Goal: Task Accomplishment & Management: Manage account settings

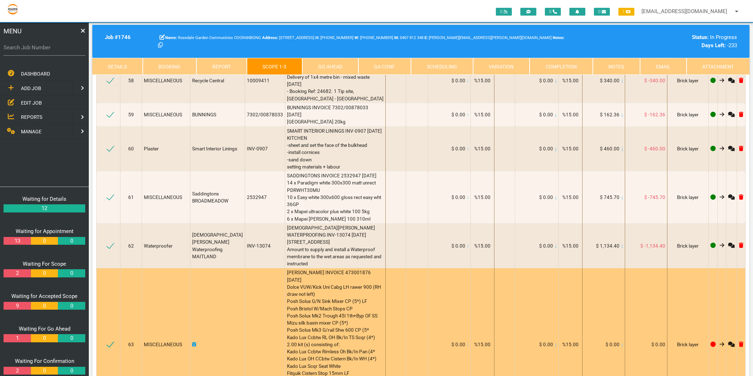
scroll to position [0, 34]
click at [623, 343] on icon at bounding box center [621, 345] width 1 height 4
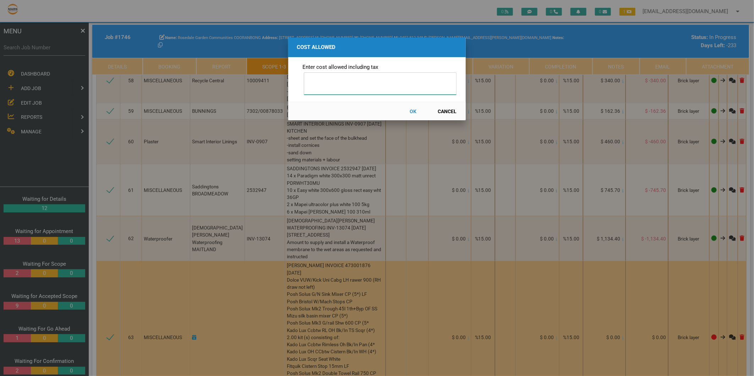
scroll to position [4064, 0]
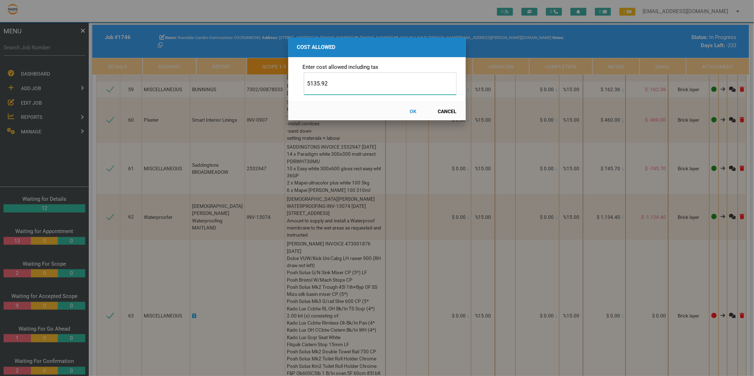
type input "5135.92"
click at [413, 112] on button "OK" at bounding box center [413, 111] width 31 height 12
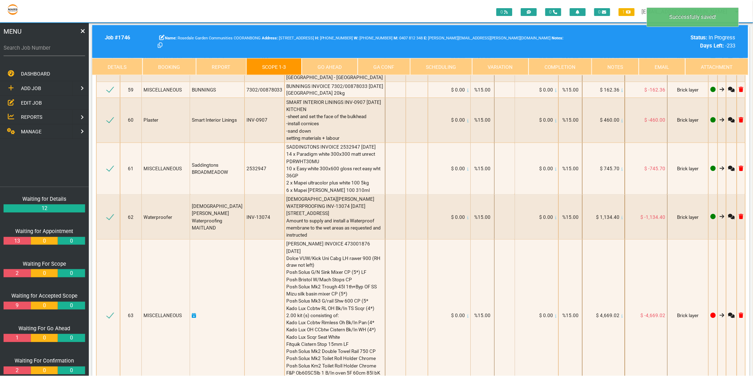
scroll to position [4085, 0]
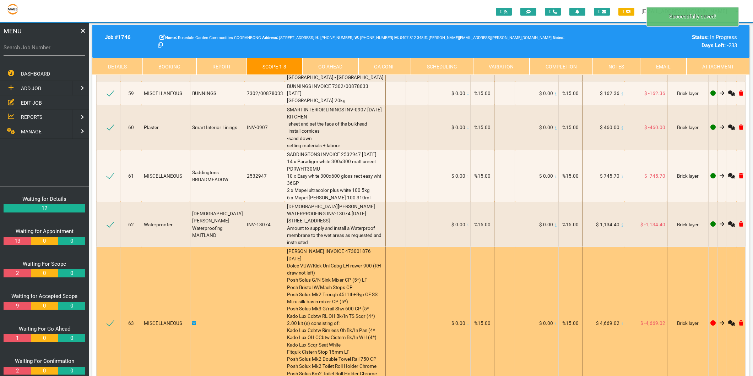
click at [195, 321] on icon at bounding box center [194, 323] width 4 height 5
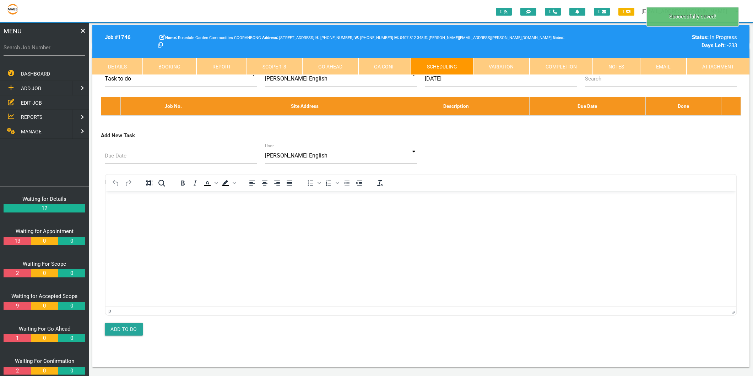
scroll to position [0, 0]
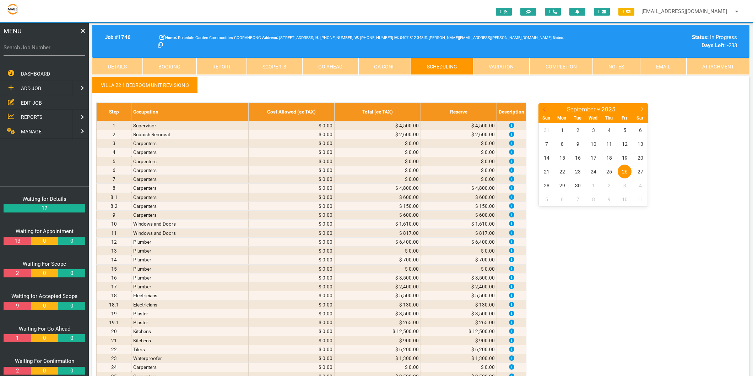
click at [544, 110] on icon at bounding box center [544, 109] width 5 height 5
select select "7"
click at [591, 187] on span "27" at bounding box center [593, 186] width 14 height 14
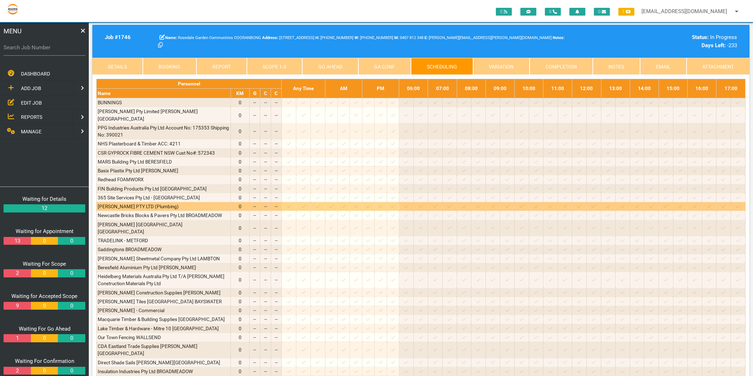
click at [291, 205] on icon at bounding box center [289, 207] width 4 height 5
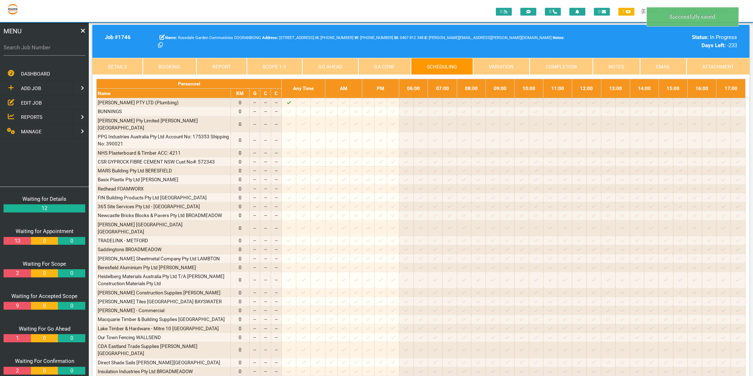
click at [257, 61] on link "Scope 1 - 3" at bounding box center [275, 66] width 56 height 17
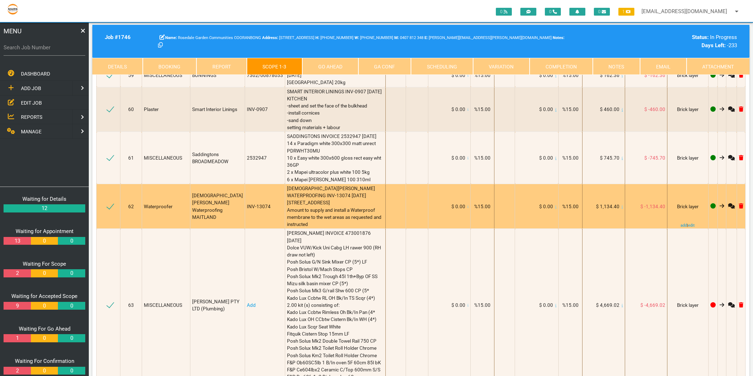
scroll to position [4064, 0]
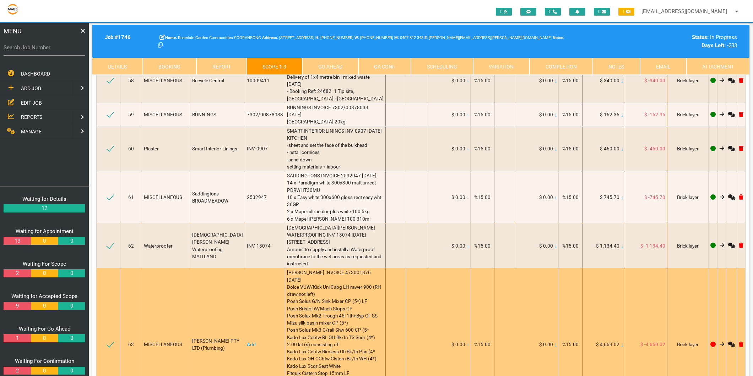
click at [247, 342] on link "Add" at bounding box center [251, 345] width 9 height 6
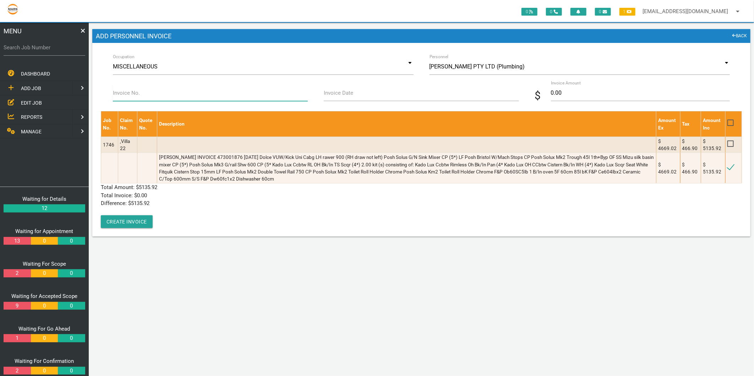
click at [157, 94] on input "Invoice No." at bounding box center [210, 93] width 195 height 16
type input "473001876"
click at [392, 93] on input "Invoice Date" at bounding box center [421, 93] width 195 height 16
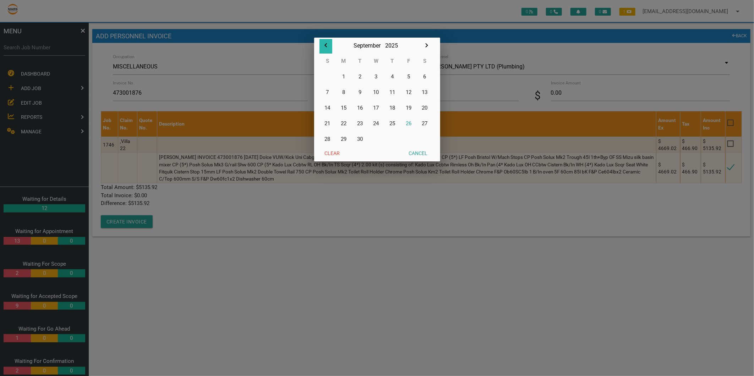
click at [324, 42] on icon "button" at bounding box center [326, 45] width 9 height 9
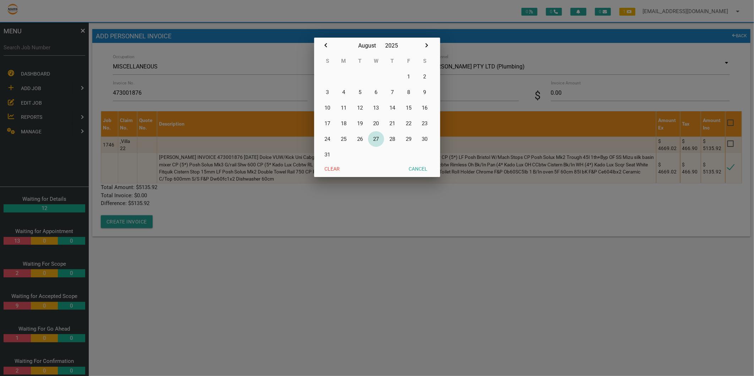
click at [377, 141] on button "27" at bounding box center [376, 139] width 16 height 16
type input "27/08/2025"
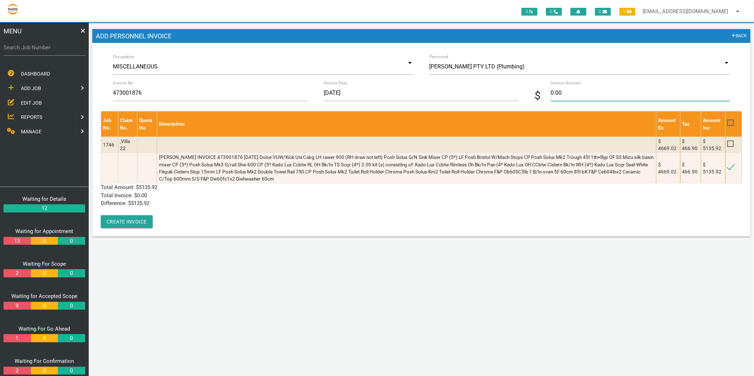
click at [553, 91] on input "0.00" at bounding box center [640, 93] width 179 height 16
type input "5135.92"
click at [268, 197] on p "Total Invoice: $ 0.00" at bounding box center [421, 196] width 641 height 8
click at [143, 221] on button "Create Invoice" at bounding box center [127, 222] width 52 height 13
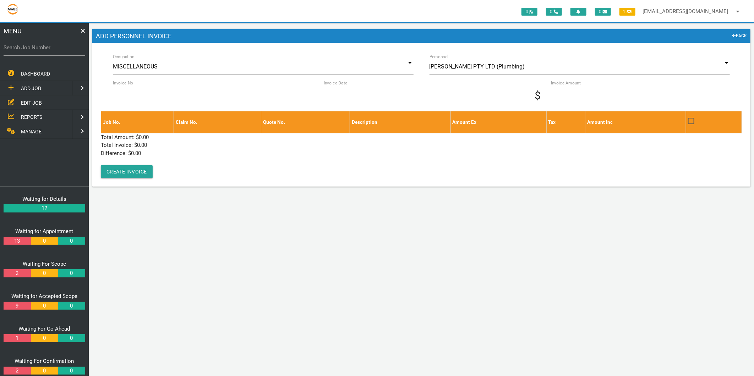
click at [37, 102] on span "EDIT JOB" at bounding box center [31, 103] width 21 height 6
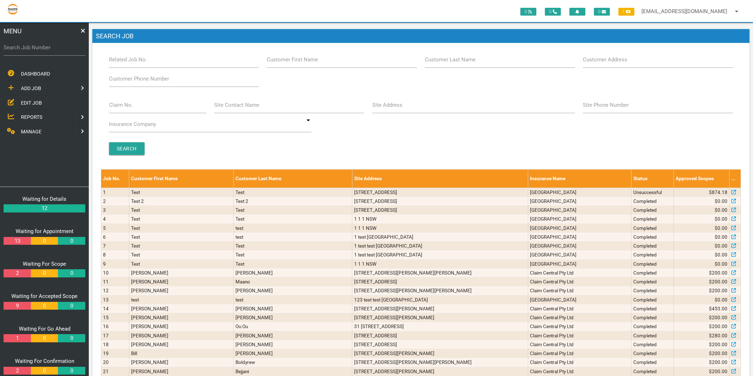
click at [126, 105] on label "Claim No." at bounding box center [121, 105] width 24 height 8
click at [126, 105] on input "Claim No." at bounding box center [157, 105] width 97 height 16
type input "v"
type input "Villa 13"
click at [122, 151] on input "Search" at bounding box center [127, 148] width 36 height 13
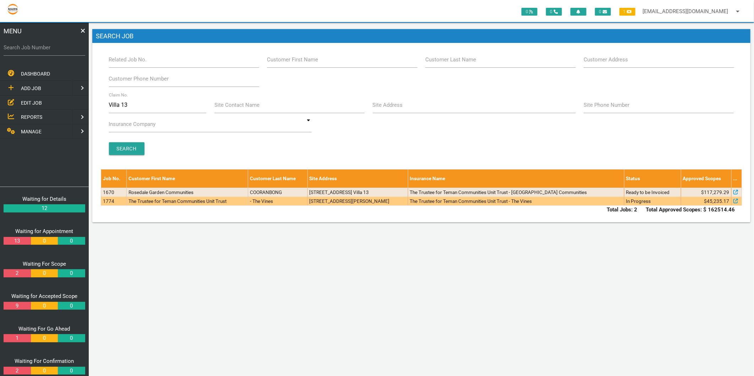
click at [129, 201] on td "The Trustee for Teman Communities Unit Trust" at bounding box center [187, 201] width 122 height 9
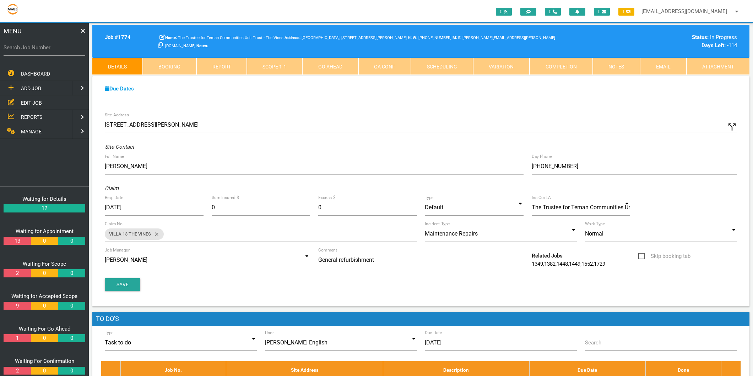
click at [552, 66] on link "Completion" at bounding box center [560, 66] width 63 height 17
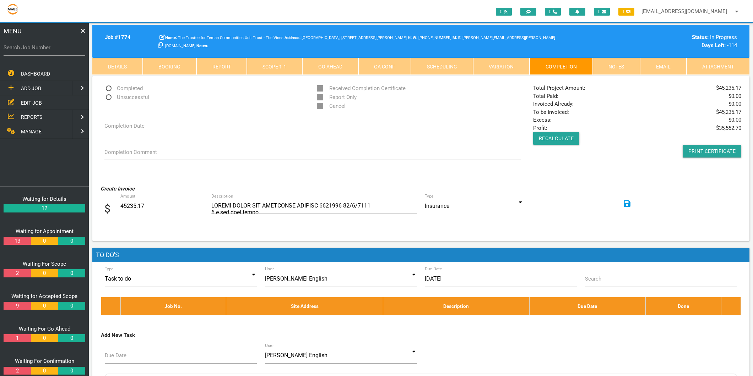
click at [281, 66] on link "Scope 1 - 1" at bounding box center [275, 66] width 56 height 17
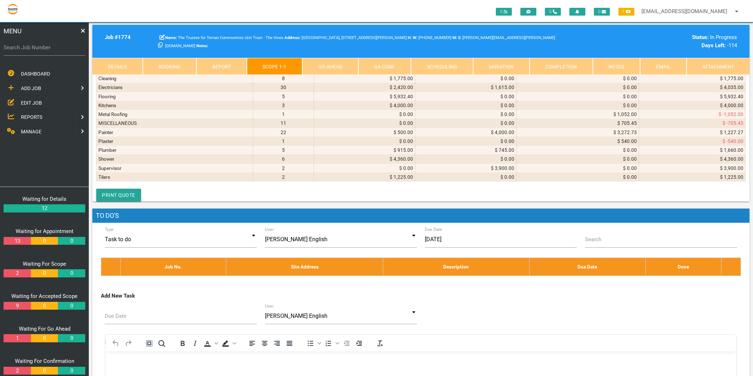
scroll to position [2525, 0]
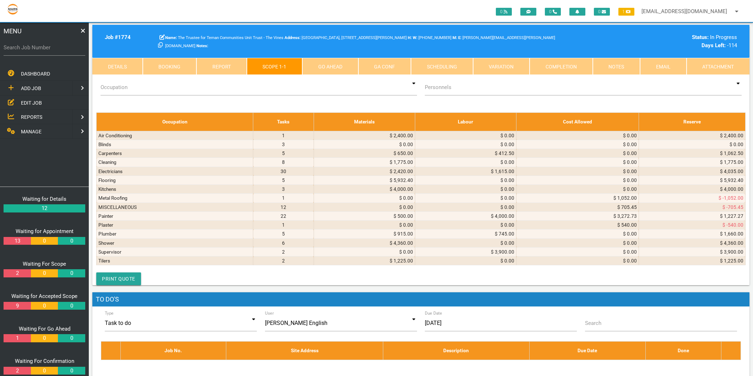
scroll to position [0, 0]
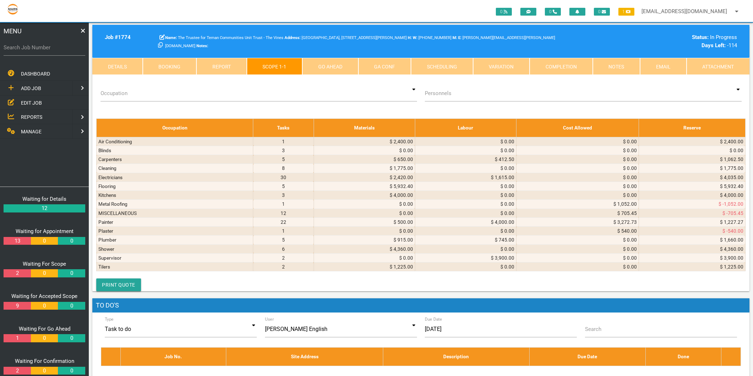
type textarea "PPG INVOICE 5213855426 27/8/2025 *274010/15l T TRADEX CEIL ELUSIVE PT 15L *1115…"
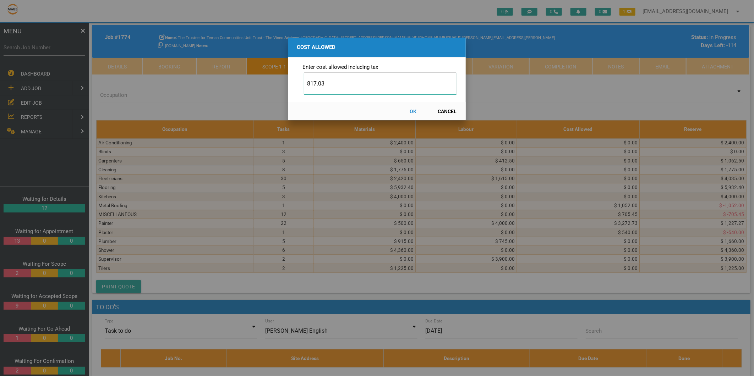
type input "817.03"
click at [415, 109] on button "OK" at bounding box center [413, 111] width 31 height 12
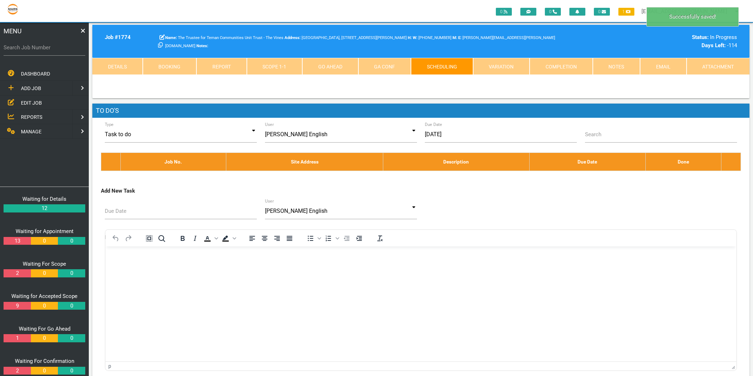
scroll to position [0, 0]
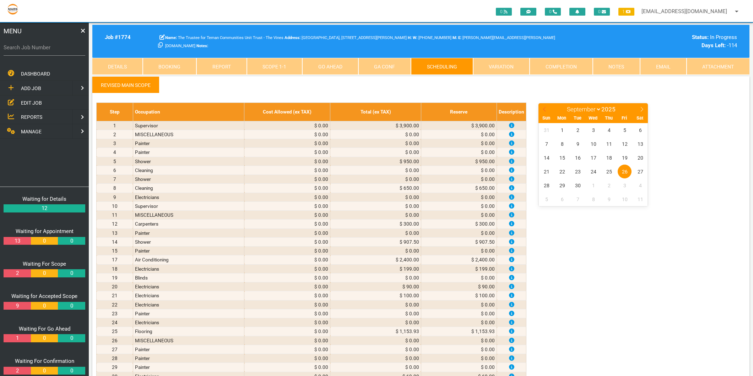
click at [542, 109] on icon at bounding box center [544, 109] width 5 height 5
select select "7"
click at [591, 187] on span "27" at bounding box center [593, 186] width 14 height 14
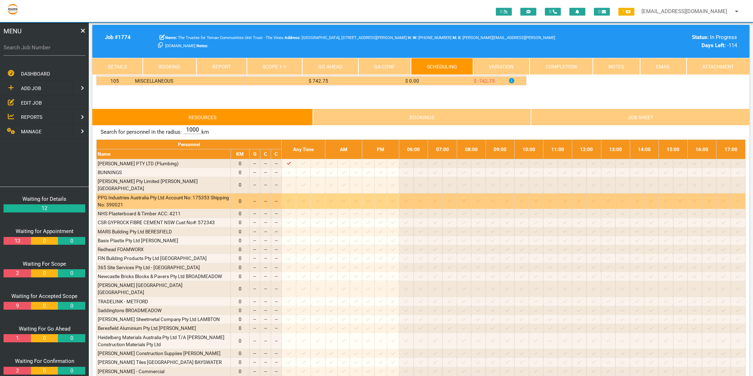
click at [305, 199] on icon at bounding box center [303, 201] width 4 height 5
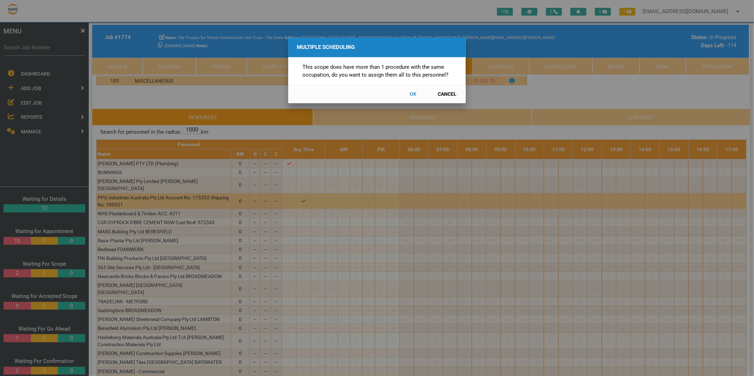
click at [453, 97] on button "Cancel" at bounding box center [447, 94] width 31 height 12
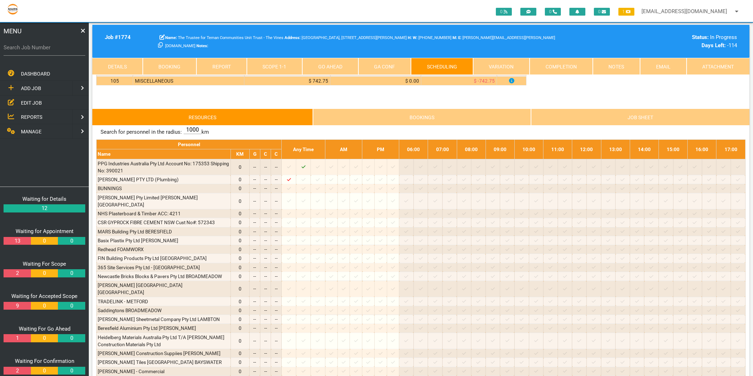
click at [272, 66] on link "Scope 1 - 1" at bounding box center [275, 66] width 56 height 17
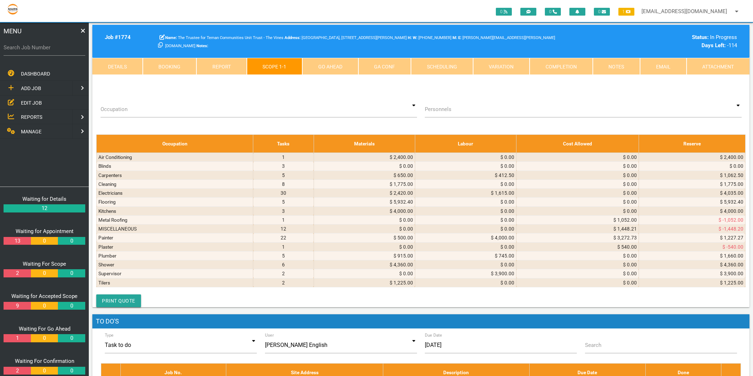
scroll to position [2407, 0]
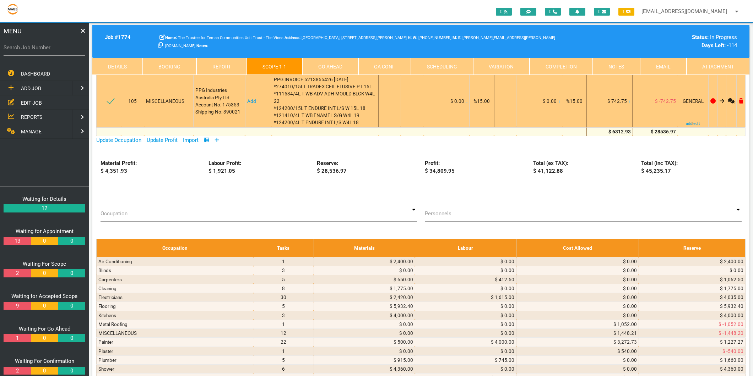
click at [248, 104] on link "Add" at bounding box center [251, 101] width 9 height 6
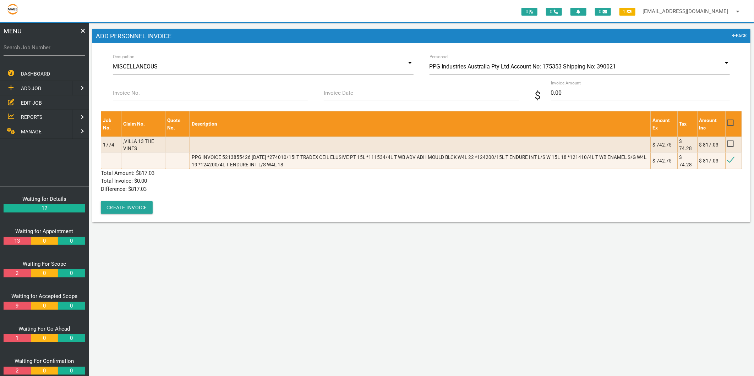
click at [136, 90] on label "Invoice No." at bounding box center [126, 93] width 27 height 8
click at [136, 90] on input "Invoice No." at bounding box center [210, 93] width 195 height 16
type input "5213855426"
click at [368, 99] on input "Invoice Date" at bounding box center [421, 93] width 195 height 16
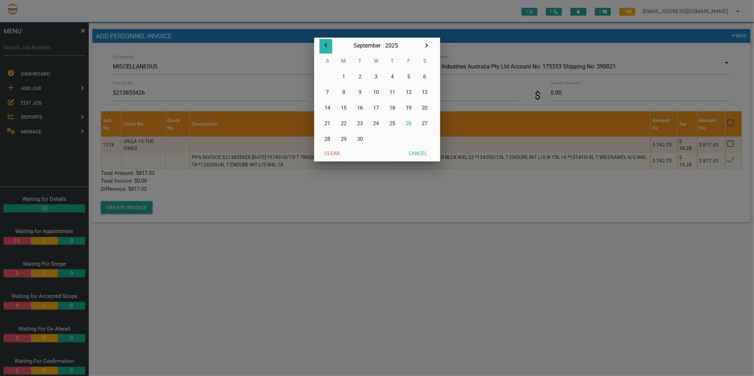
click at [327, 41] on icon "button" at bounding box center [326, 45] width 9 height 9
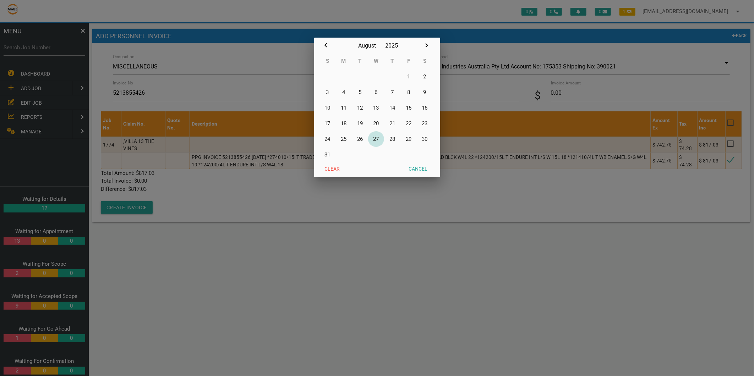
click at [377, 136] on button "27" at bounding box center [376, 139] width 16 height 16
type input "27/08/2025"
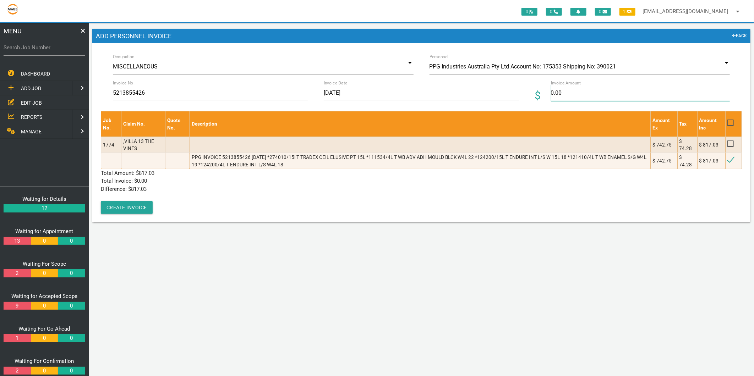
click at [568, 89] on input "0.00" at bounding box center [640, 93] width 179 height 16
type input "817.03"
click at [187, 197] on div "Job No. Claim No. Quote No. Description Amount Ex Tax Amount Inc 1774 ,VILLA 13…" at bounding box center [421, 162] width 641 height 103
click at [138, 206] on button "Create Invoice" at bounding box center [127, 207] width 52 height 13
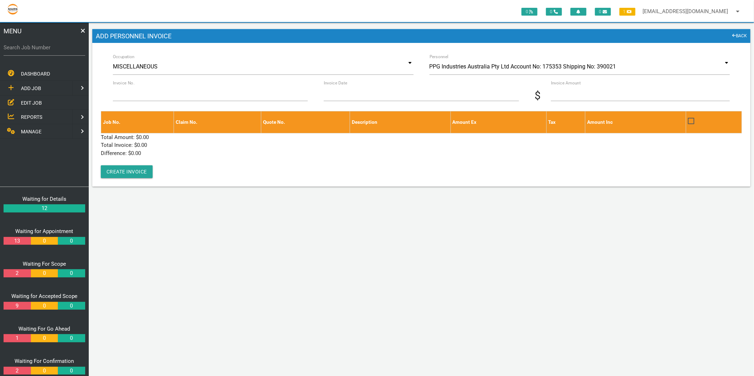
click at [40, 44] on label "Search Job Number" at bounding box center [45, 48] width 82 height 8
click at [40, 43] on input "Search Job Number" at bounding box center [45, 47] width 82 height 16
type input "1749"
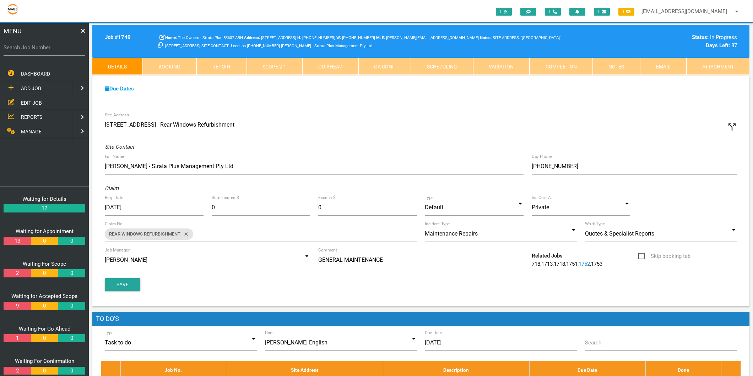
click at [61, 47] on label "Search Job Number" at bounding box center [45, 48] width 82 height 8
click at [61, 47] on input "Search Job Number" at bounding box center [45, 47] width 82 height 16
type input "181749"
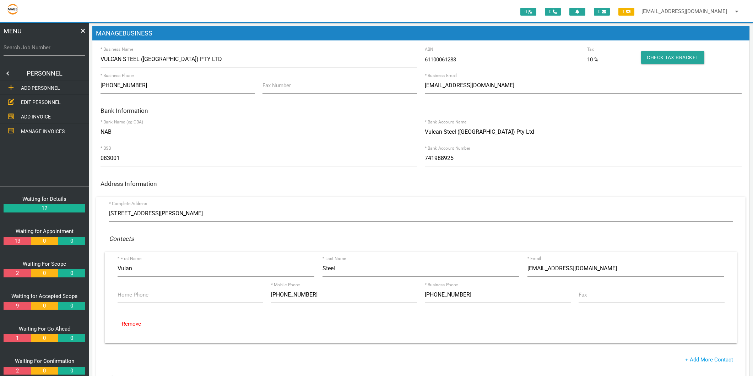
click at [33, 101] on span "EDIT PERSONNEL" at bounding box center [41, 103] width 40 height 6
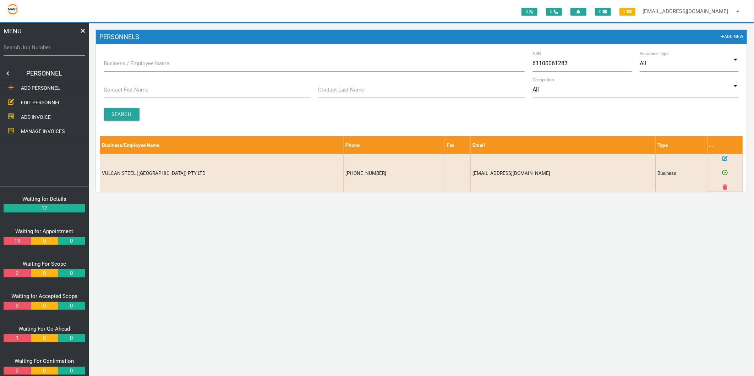
click at [122, 64] on label "Business / Employee Name" at bounding box center [137, 64] width 66 height 8
click at [122, 64] on input "Business / Employee Name" at bounding box center [314, 63] width 421 height 16
type input "ppg"
click at [552, 71] on input "61100061283" at bounding box center [582, 63] width 99 height 16
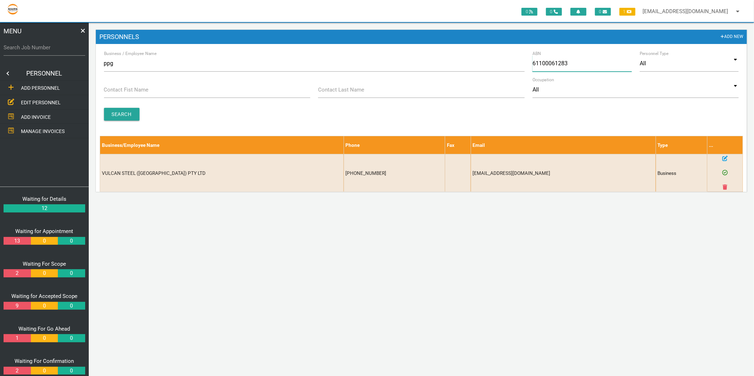
click at [552, 70] on input "61100061283" at bounding box center [582, 63] width 99 height 16
click at [114, 123] on form "Business / Employee Name ppg ABN Personnel Type All All Business Employee All B…" at bounding box center [421, 123] width 651 height 137
click at [116, 118] on input "Search" at bounding box center [122, 114] width 36 height 13
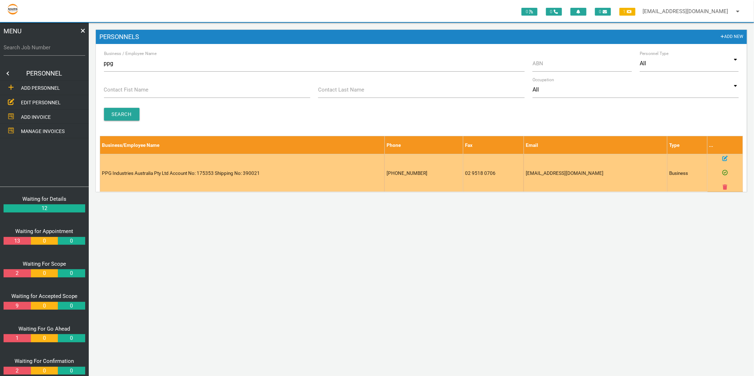
click at [723, 158] on icon at bounding box center [725, 158] width 5 height 5
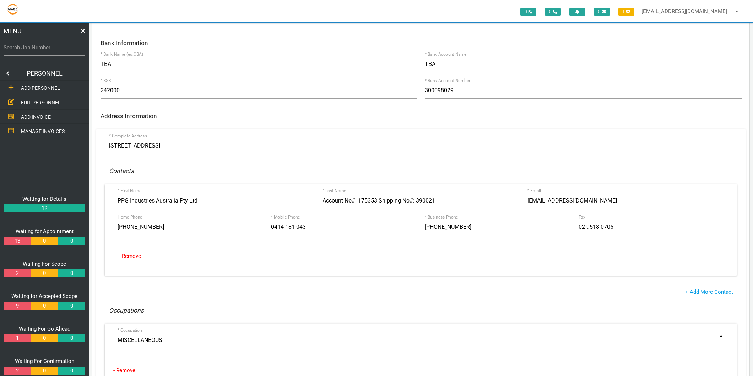
scroll to position [118, 0]
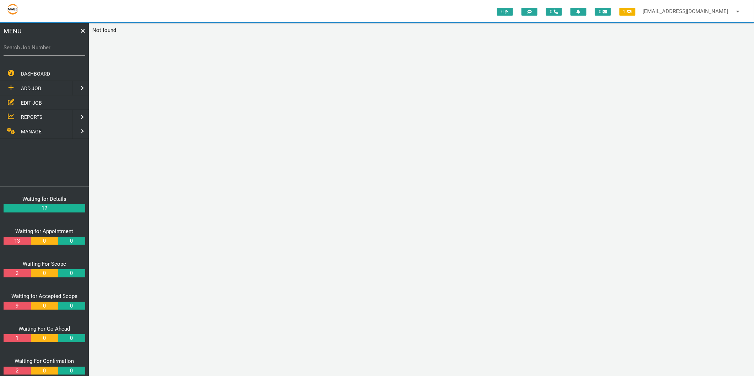
click at [41, 45] on label "Search Job Number" at bounding box center [45, 48] width 82 height 8
click at [41, 45] on input "Search Job Number" at bounding box center [45, 47] width 82 height 16
type input "1749"
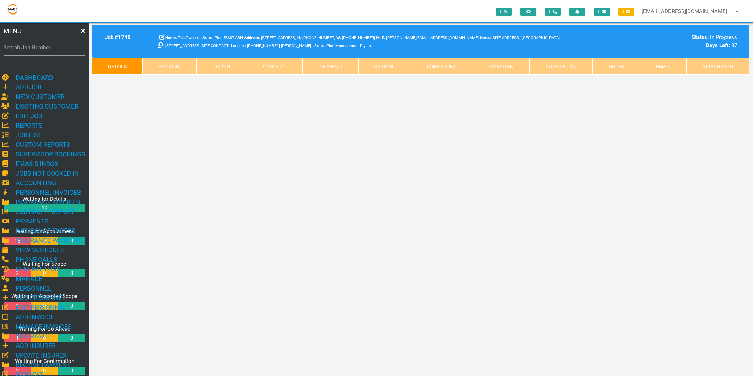
click at [273, 68] on link "Scope 2 - 1" at bounding box center [275, 66] width 56 height 17
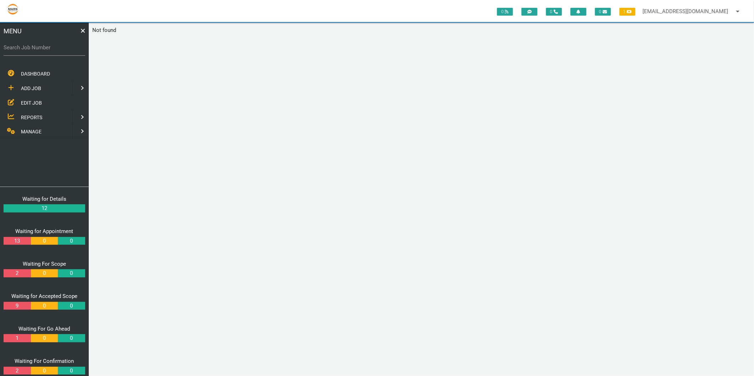
click at [29, 50] on label "Search Job Number" at bounding box center [45, 48] width 82 height 8
click at [29, 50] on input "Search Job Number" at bounding box center [45, 47] width 82 height 16
type input "1749"
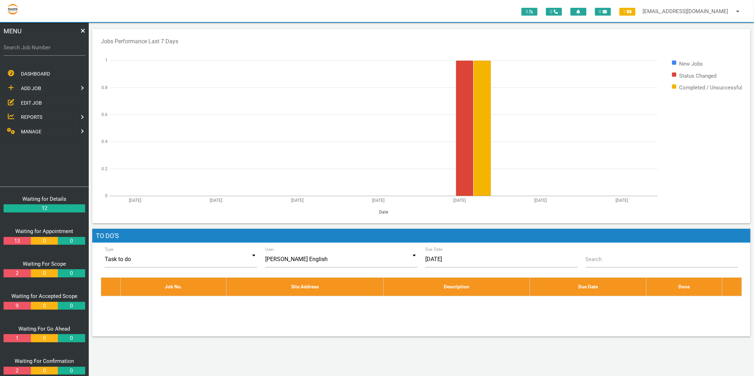
click at [2, 45] on div "MENU Search Job Number DASHBOARD ADD JOB EDIT JOB REPORTS MANAGE ADD JOB NEW CU…" at bounding box center [44, 200] width 89 height 354
click at [6, 48] on label "Search Job Number" at bounding box center [45, 48] width 82 height 8
click at [6, 48] on input "Search Job Number" at bounding box center [45, 47] width 82 height 16
type input "1749"
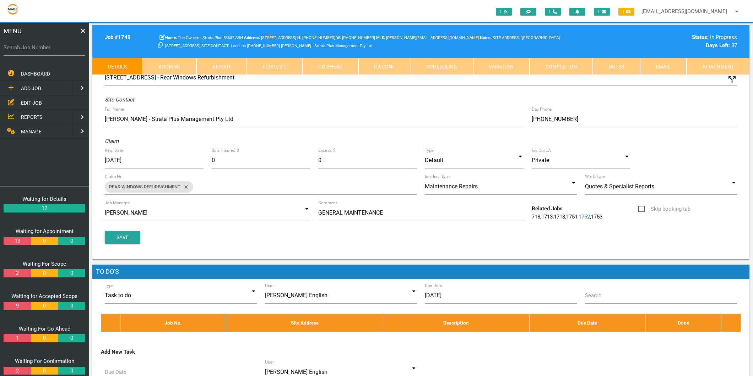
click at [292, 68] on link "Scope 2 - 1" at bounding box center [275, 66] width 56 height 17
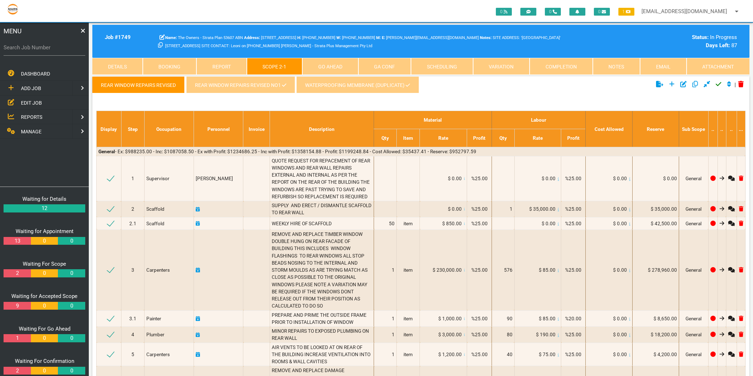
click at [220, 80] on link "REAR WINDOW REPAIRS REVISED NO1" at bounding box center [240, 84] width 109 height 17
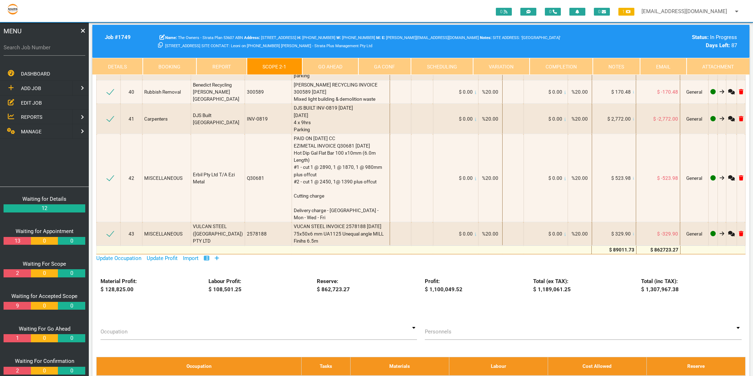
scroll to position [2012, 0]
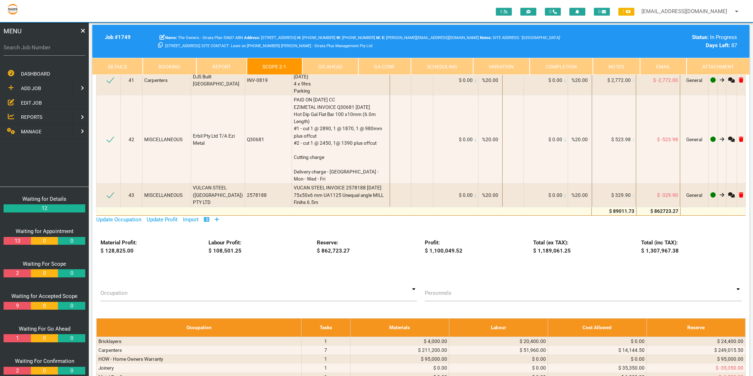
click at [218, 217] on icon at bounding box center [216, 219] width 5 height 5
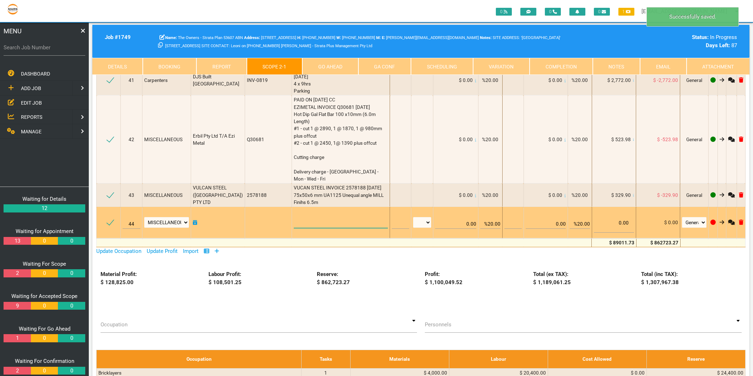
click at [318, 212] on textarea at bounding box center [341, 220] width 94 height 16
click at [352, 212] on textarea "NHS INVOICE 2733370 26/8/2025 Joist Hanger 45mmx140mm" at bounding box center [341, 220] width 94 height 16
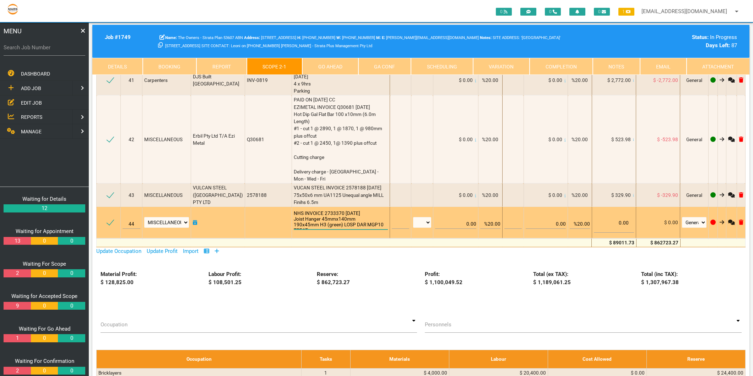
scroll to position [0, 0]
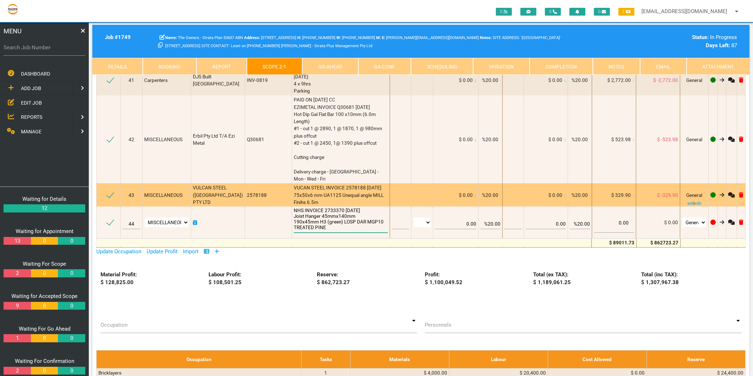
type textarea "NHS INVOICE 2733370 26/8/2025 Joist Hanger 45mmx140mm 190x45mm H3 (green) LOSP …"
click at [355, 184] on div "VUCAN STEEL INVOICE 2578188 8/9/25 75x50x6 mm UA1125 Unequal angle MILL Finihs …" at bounding box center [341, 195] width 94 height 22
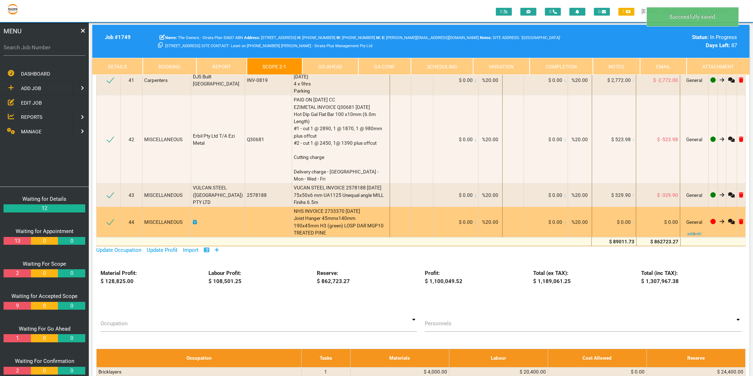
click at [633, 221] on icon at bounding box center [633, 223] width 1 height 4
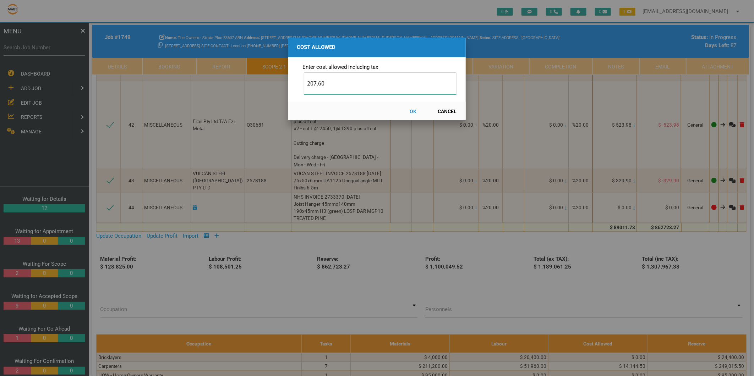
type input "207.60"
click at [415, 114] on button "OK" at bounding box center [413, 111] width 31 height 12
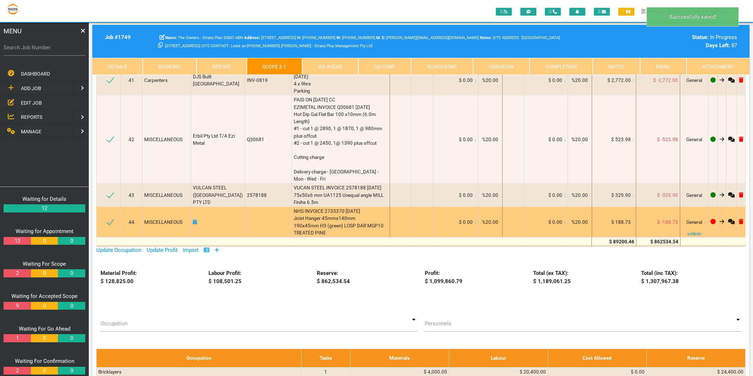
click at [196, 220] on icon at bounding box center [195, 222] width 4 height 5
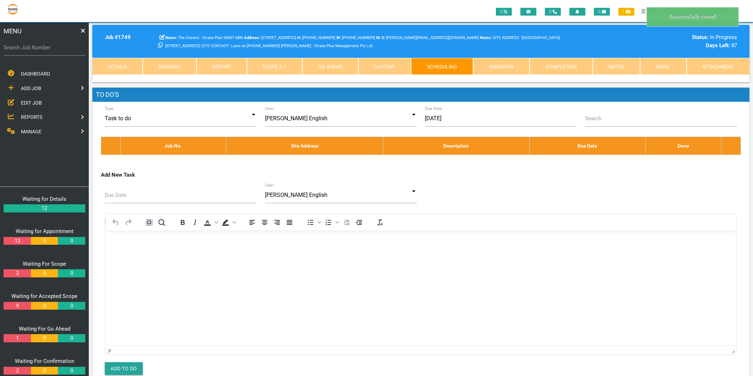
scroll to position [0, 0]
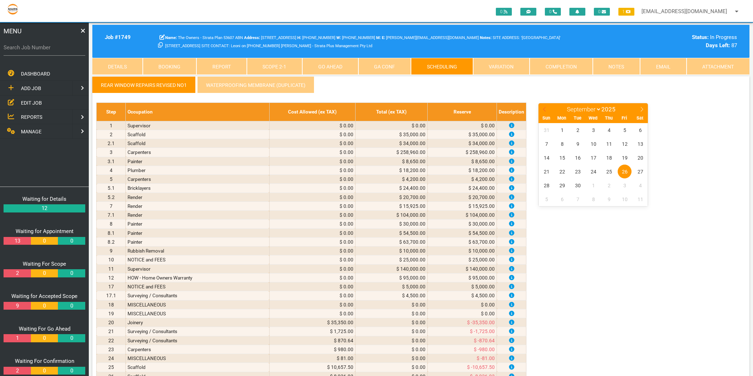
click at [545, 107] on icon at bounding box center [544, 109] width 5 height 5
select select "7"
click at [576, 184] on span "26" at bounding box center [578, 186] width 14 height 14
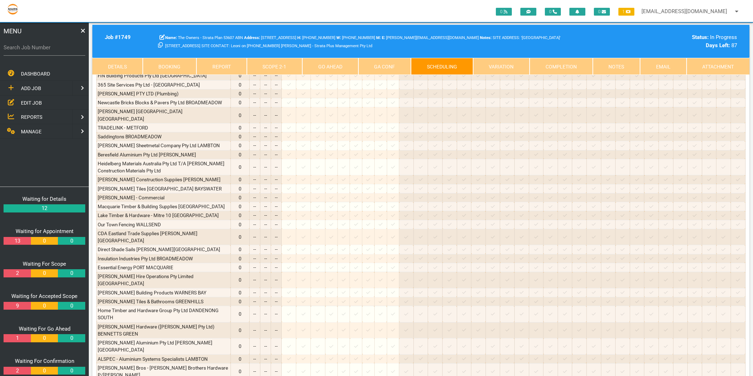
scroll to position [513, 0]
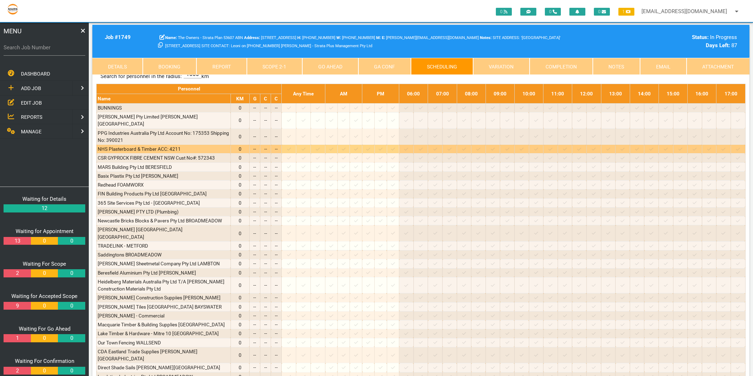
click at [291, 147] on icon at bounding box center [289, 149] width 4 height 5
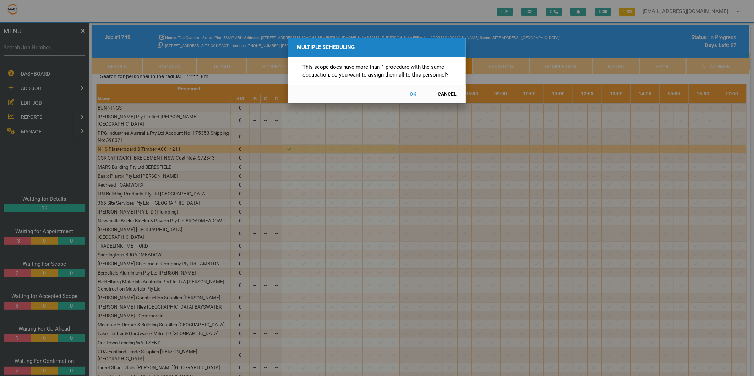
click at [452, 91] on button "Cancel" at bounding box center [447, 94] width 31 height 12
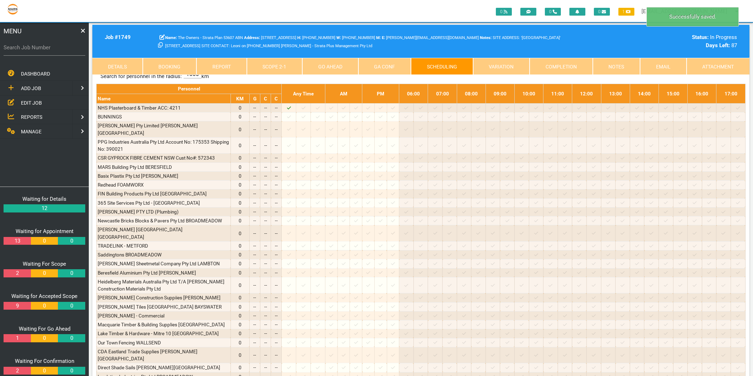
click at [281, 65] on link "Scope 2 - 1" at bounding box center [275, 66] width 56 height 17
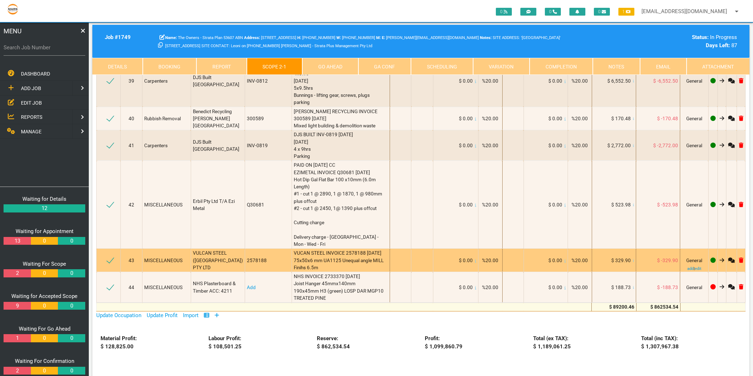
scroll to position [1933, 0]
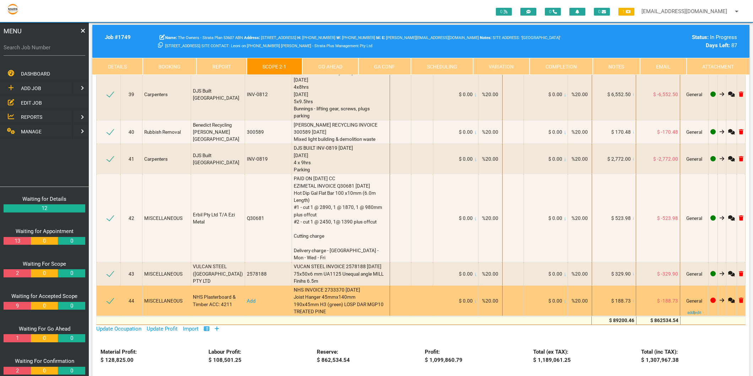
click at [247, 298] on link "Add" at bounding box center [251, 301] width 9 height 6
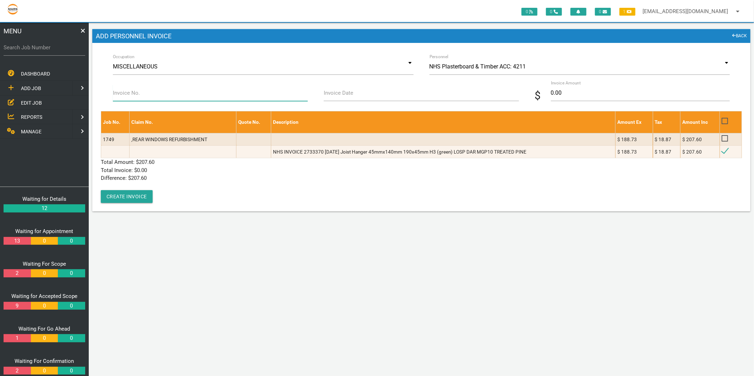
click at [161, 93] on input "Invoice No." at bounding box center [210, 93] width 195 height 16
type input "2733370"
click at [363, 91] on input "Invoice Date" at bounding box center [421, 93] width 195 height 16
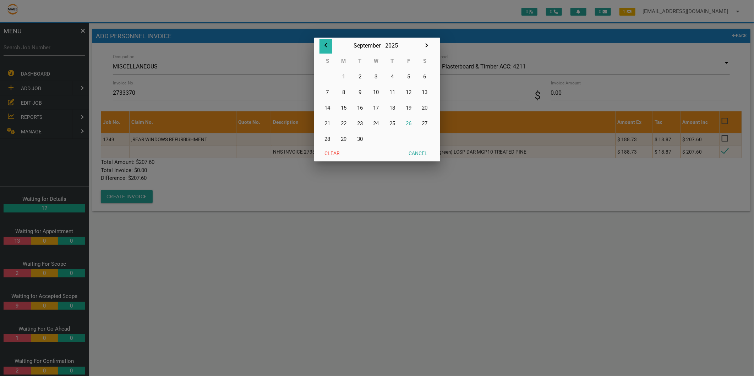
click at [327, 44] on icon "button" at bounding box center [326, 45] width 2 height 4
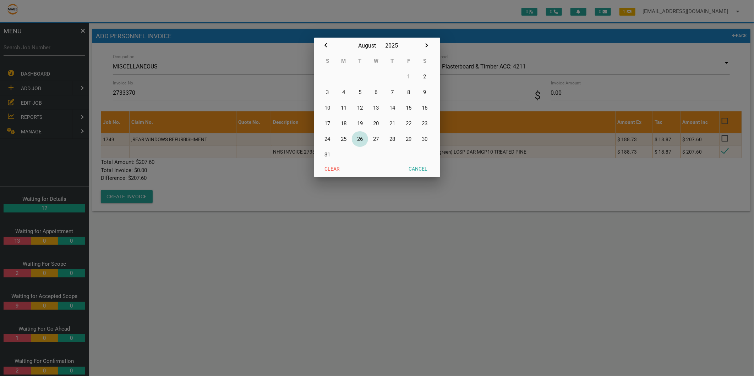
click at [358, 138] on button "26" at bounding box center [360, 139] width 16 height 16
type input "26/08/2025"
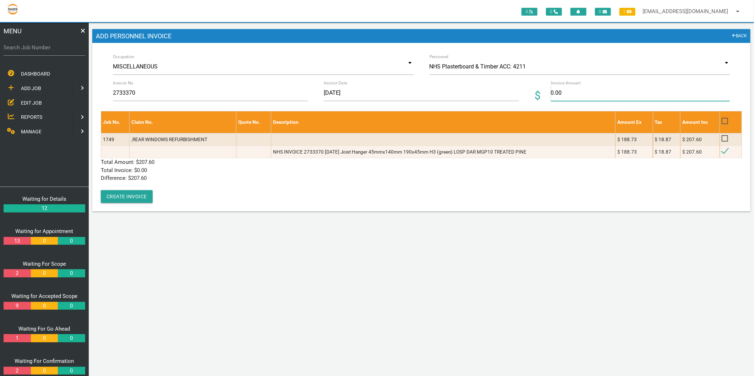
click at [596, 87] on input "0.00" at bounding box center [640, 93] width 179 height 16
type input "207.60"
click at [218, 198] on div "Job No. Claim No. Quote No. Description Amount Ex Tax Amount Inc 1749 ,REAR WIN…" at bounding box center [421, 157] width 641 height 92
click at [130, 194] on button "Create Invoice" at bounding box center [127, 196] width 52 height 13
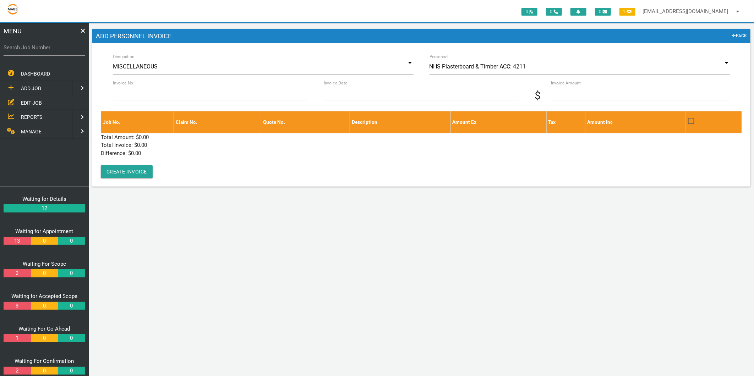
click at [34, 50] on label "Search Job Number" at bounding box center [45, 48] width 82 height 8
click at [34, 50] on input "Search Job Number" at bounding box center [45, 47] width 82 height 16
type input "1749"
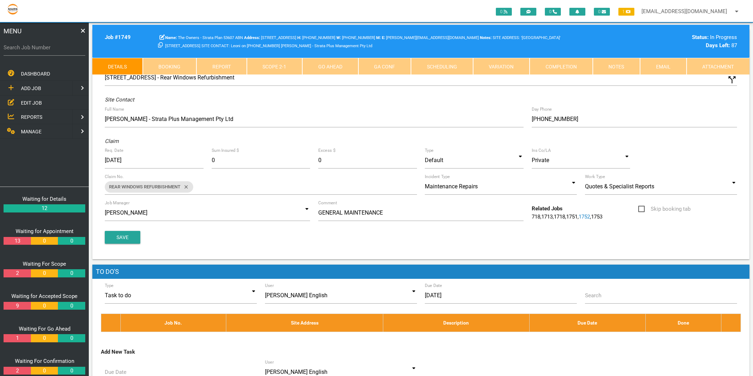
click at [280, 67] on link "Scope 2 - 1" at bounding box center [275, 66] width 56 height 17
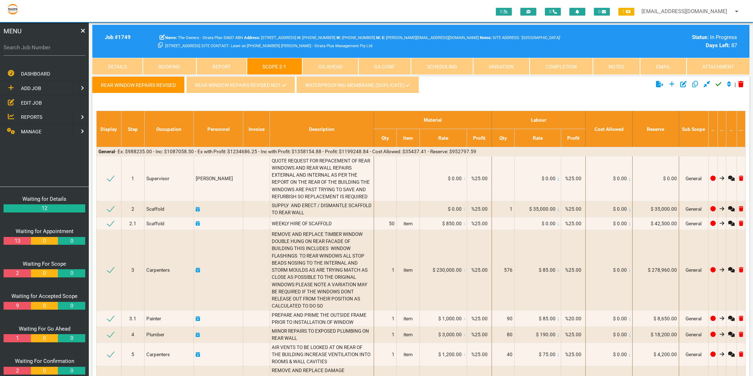
click at [265, 81] on link "REAR WINDOW REPAIRS REVISED NO1" at bounding box center [240, 84] width 109 height 17
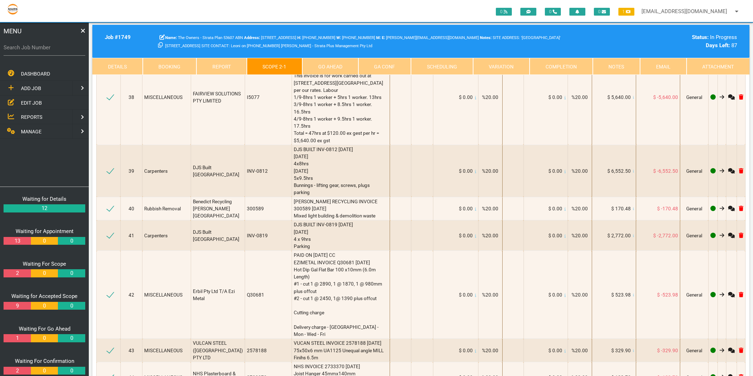
scroll to position [2012, 0]
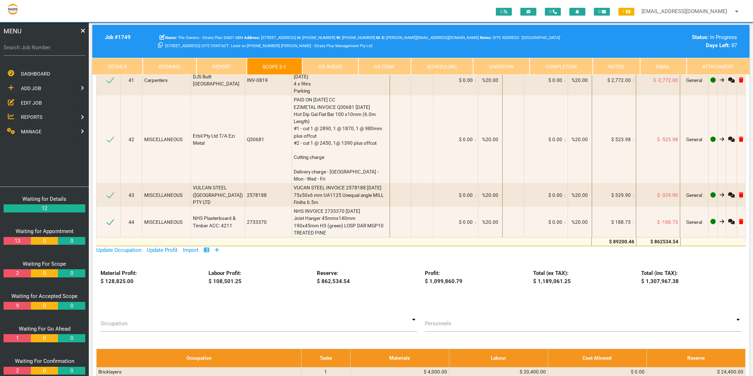
click at [219, 248] on icon at bounding box center [216, 250] width 5 height 5
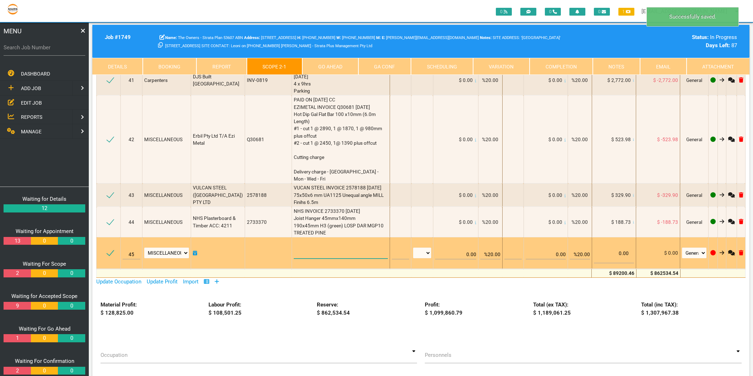
click at [294, 243] on textarea at bounding box center [341, 251] width 94 height 16
type textarea "n"
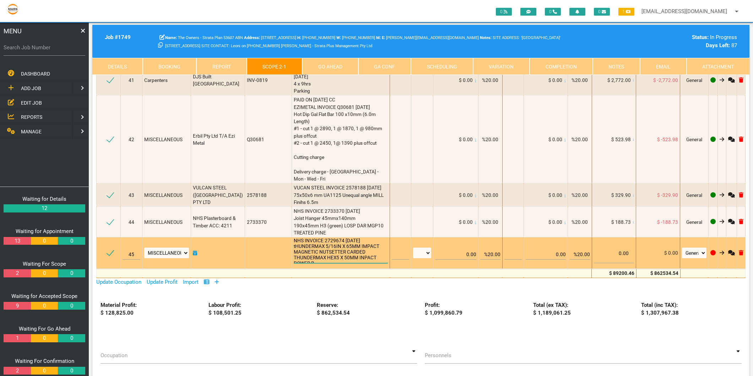
scroll to position [0, 0]
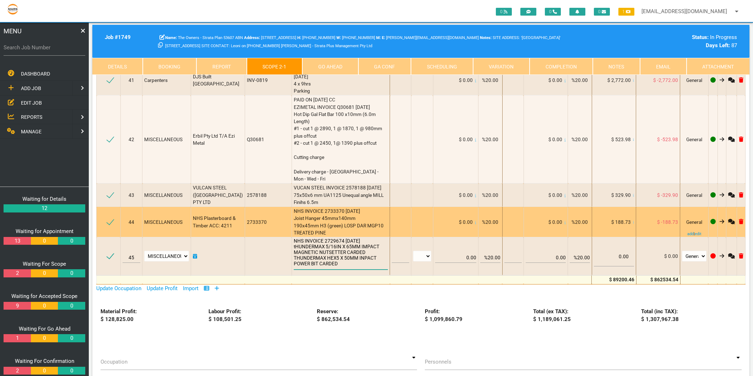
type textarea "NHS INVOICE 2729674 18/8/2025 tHUNDERMAX 5/16IN X 65MM IMPACT MAGNETIC NUTSETTE…"
click at [310, 208] on span "NHS INVOICE 2733370 26/8/2025 Joist Hanger 45mmx140mm 190x45mm H3 (green) LOSP …" at bounding box center [339, 221] width 91 height 27
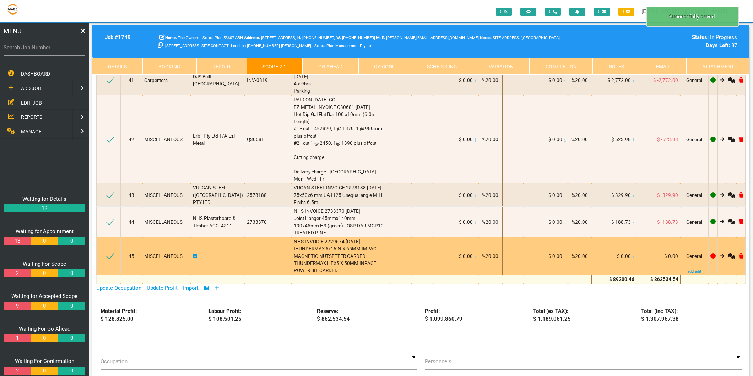
click at [633, 255] on icon at bounding box center [633, 257] width 1 height 4
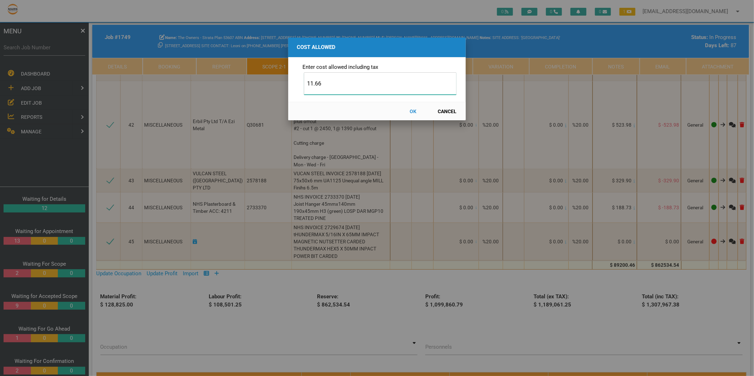
type input "11.66"
click at [412, 111] on button "OK" at bounding box center [413, 111] width 31 height 12
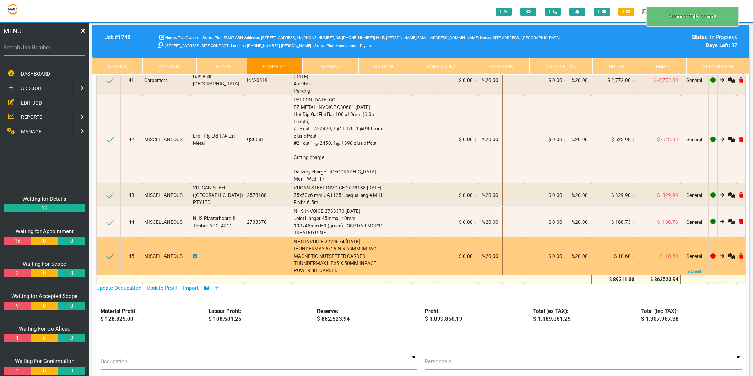
click at [197, 254] on icon at bounding box center [195, 256] width 4 height 5
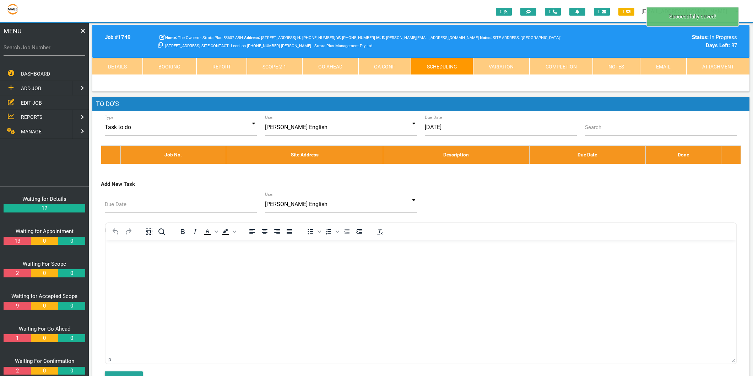
scroll to position [0, 0]
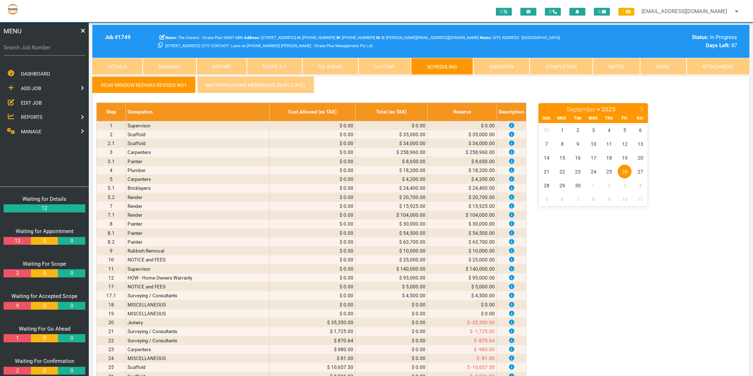
click at [543, 109] on icon at bounding box center [544, 109] width 5 height 5
select select "7"
click at [564, 169] on span "18" at bounding box center [562, 172] width 14 height 14
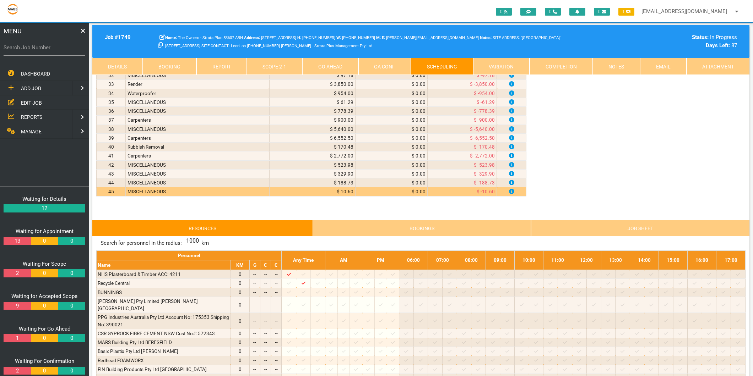
click at [320, 276] on icon at bounding box center [318, 274] width 4 height 3
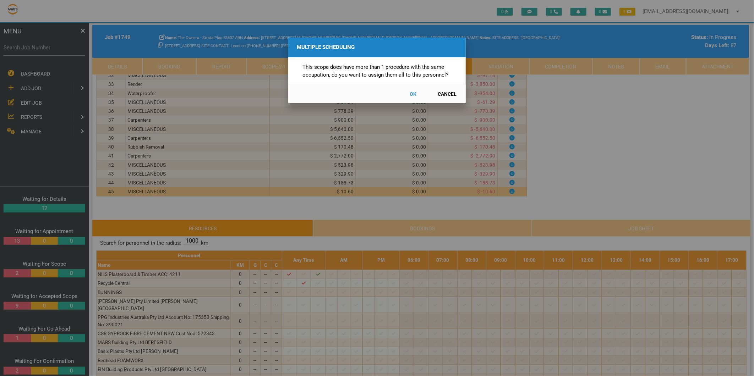
click at [450, 95] on button "Cancel" at bounding box center [447, 94] width 31 height 12
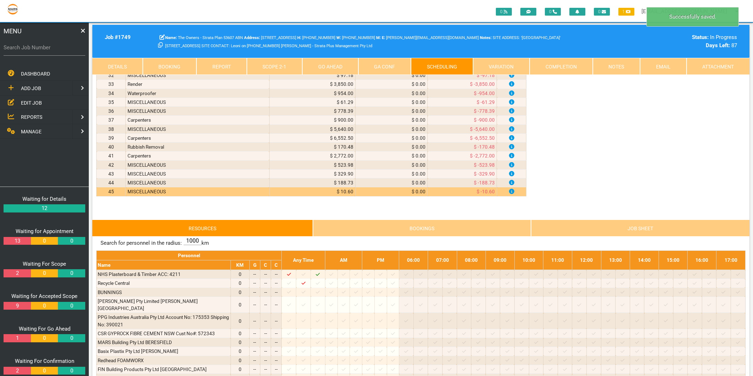
click at [279, 73] on link "Scope 2 - 1" at bounding box center [275, 66] width 56 height 17
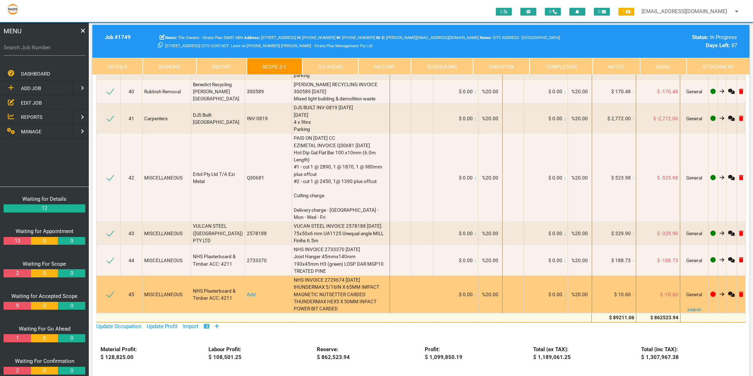
scroll to position [1973, 0]
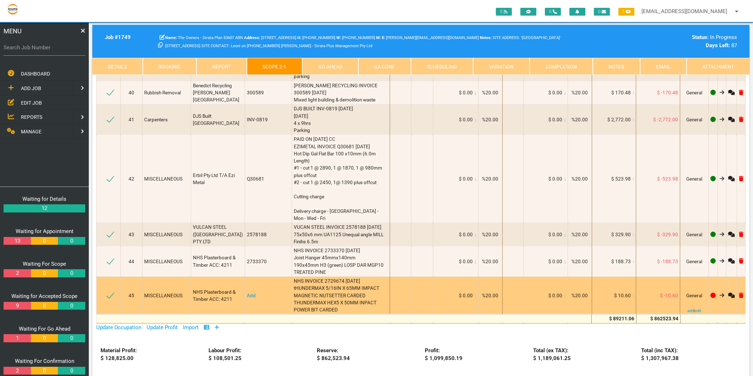
click at [247, 293] on link "Add" at bounding box center [251, 296] width 9 height 6
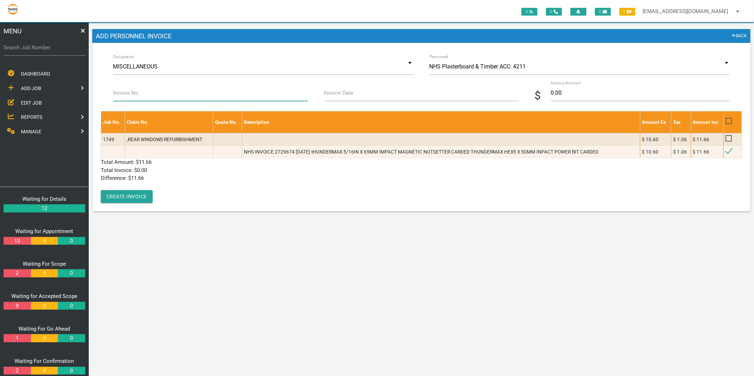
click at [140, 98] on input "Invoice No." at bounding box center [210, 93] width 195 height 16
type input "2729674"
click at [346, 95] on label "Invoice Date" at bounding box center [338, 93] width 29 height 8
click at [346, 95] on input "Invoice Date" at bounding box center [421, 93] width 195 height 16
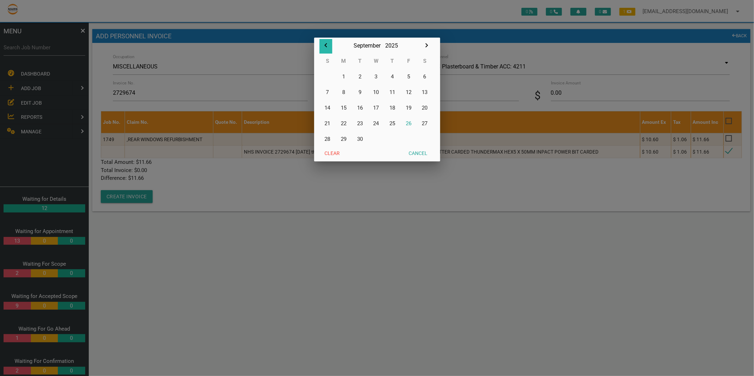
click at [327, 44] on icon "button" at bounding box center [326, 45] width 9 height 9
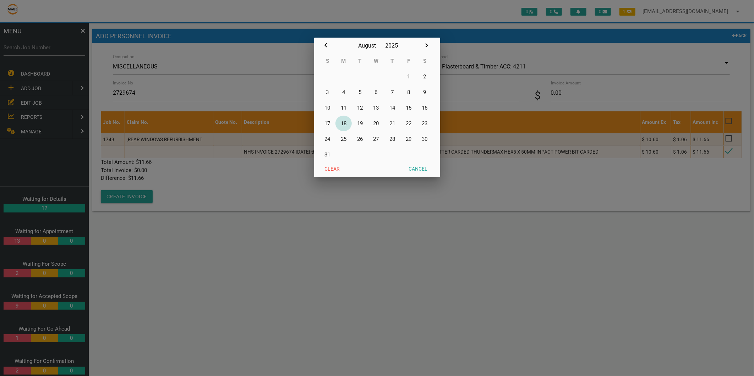
click at [348, 123] on button "18" at bounding box center [344, 124] width 16 height 16
type input "18/08/2025"
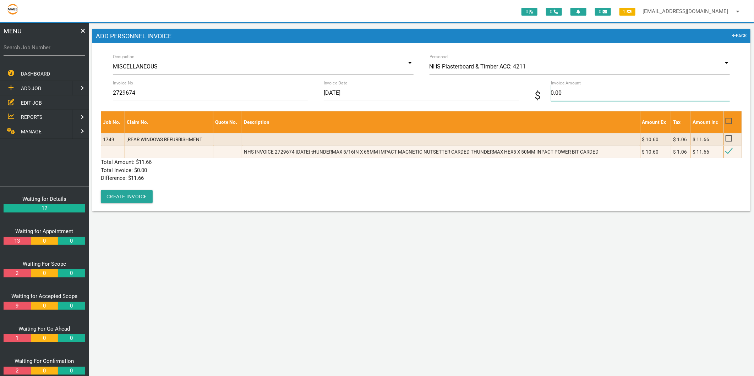
click at [572, 91] on input "0.00" at bounding box center [640, 93] width 179 height 16
type input "11.66"
click at [225, 160] on p "Total Amount: $ 11.66" at bounding box center [421, 162] width 641 height 8
click at [141, 197] on button "Create Invoice" at bounding box center [127, 196] width 52 height 13
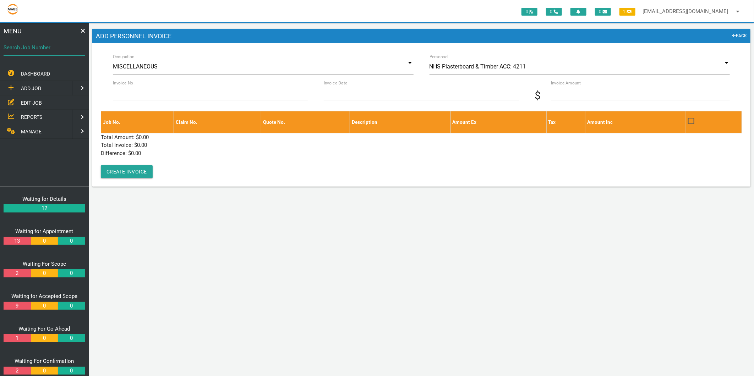
click at [13, 54] on input "Search Job Number" at bounding box center [45, 47] width 82 height 16
type input "1749"
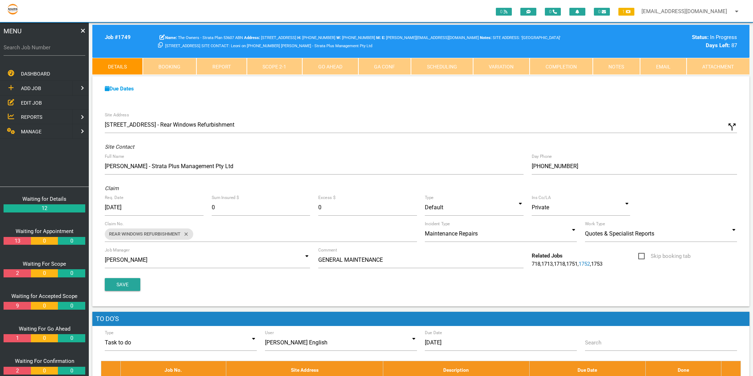
click at [273, 67] on link "Scope 2 - 1" at bounding box center [275, 66] width 56 height 17
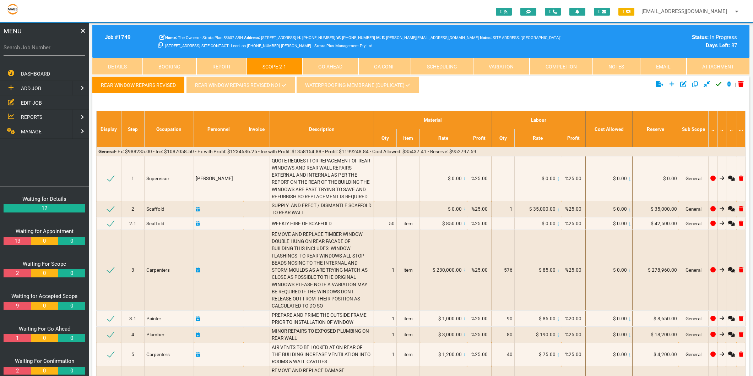
click at [219, 80] on link "REAR WINDOW REPAIRS REVISED NO1" at bounding box center [240, 84] width 109 height 17
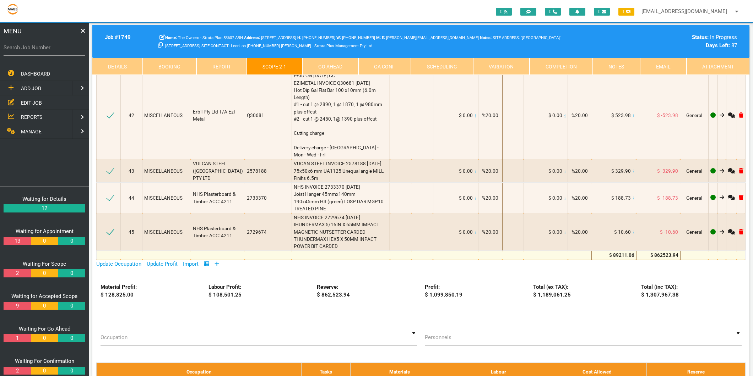
scroll to position [2091, 0]
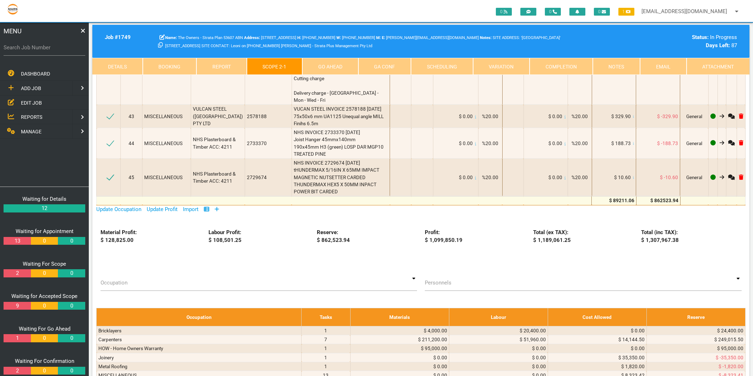
click at [217, 207] on icon at bounding box center [216, 209] width 5 height 5
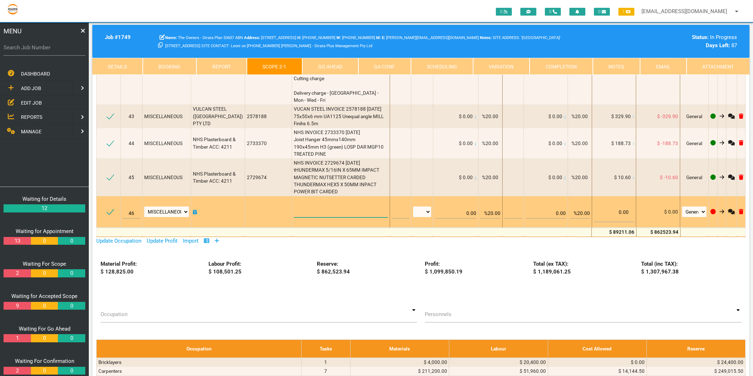
click at [294, 202] on textarea at bounding box center [341, 210] width 94 height 16
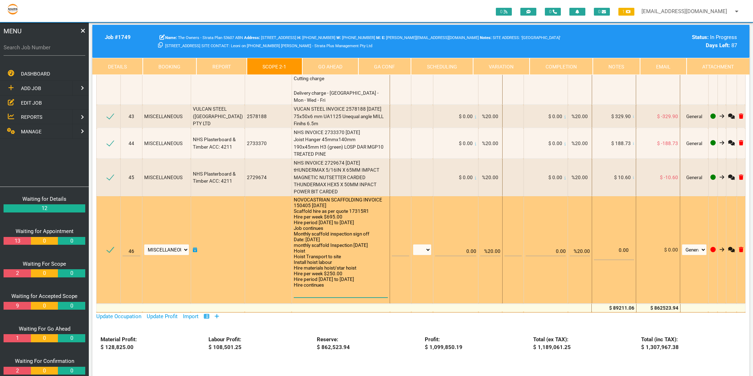
scroll to position [0, 0]
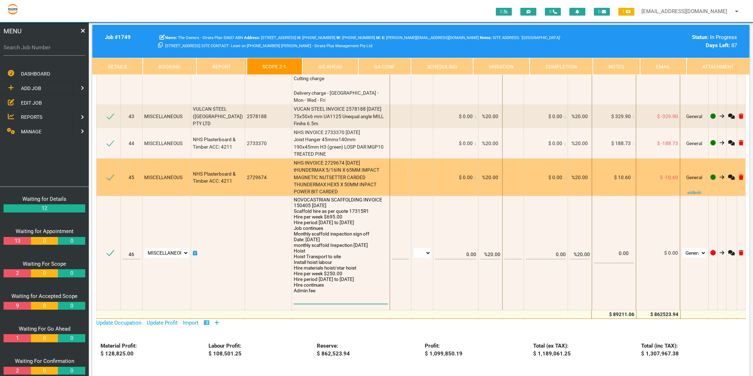
type textarea "NOVOCASTRIAN SCAFFOLDING INVOICE 150405 [DATE] Scaffold hire as per quote 17315…"
click at [336, 160] on span "NHS INVOICE 2729674 [DATE] tHUNDERMAX 5/16IN X 65MM IMPACT MAGNETIC NUTSETTER C…" at bounding box center [337, 177] width 87 height 34
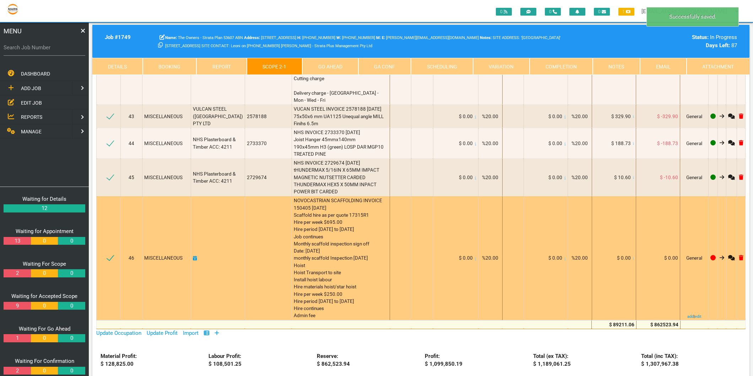
click at [633, 257] on icon at bounding box center [633, 259] width 1 height 4
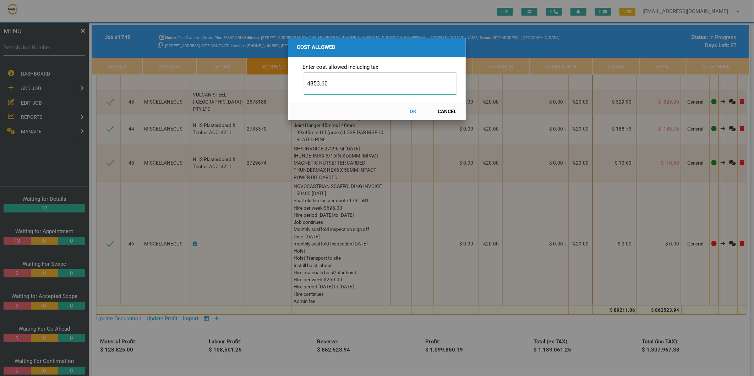
type input "4853.60"
click at [412, 111] on button "OK" at bounding box center [413, 111] width 31 height 12
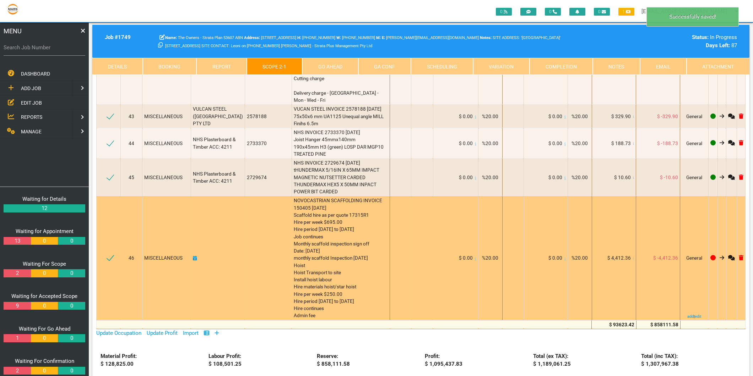
click at [197, 255] on link at bounding box center [195, 258] width 4 height 6
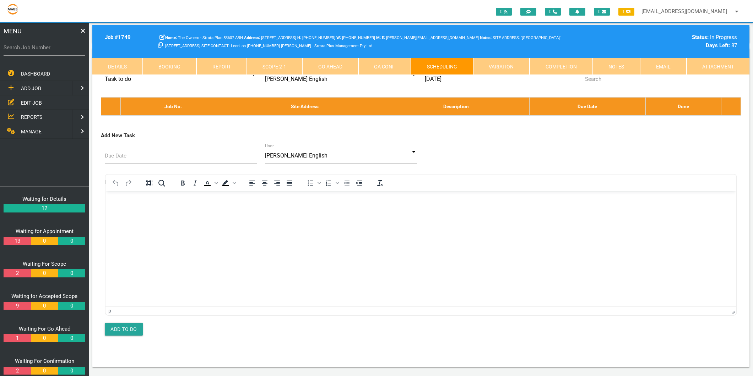
scroll to position [0, 0]
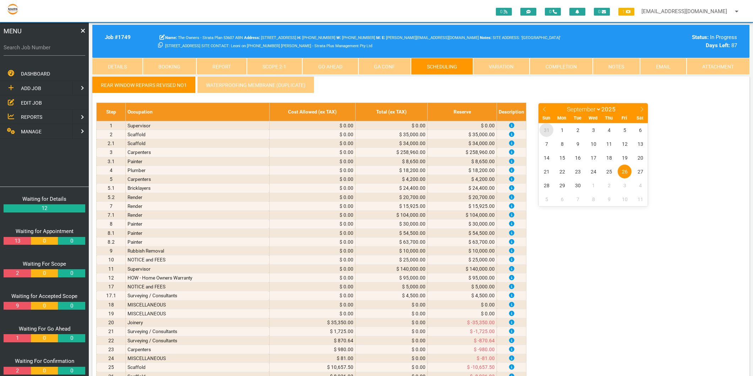
click at [548, 126] on span "31" at bounding box center [546, 130] width 14 height 14
select select "7"
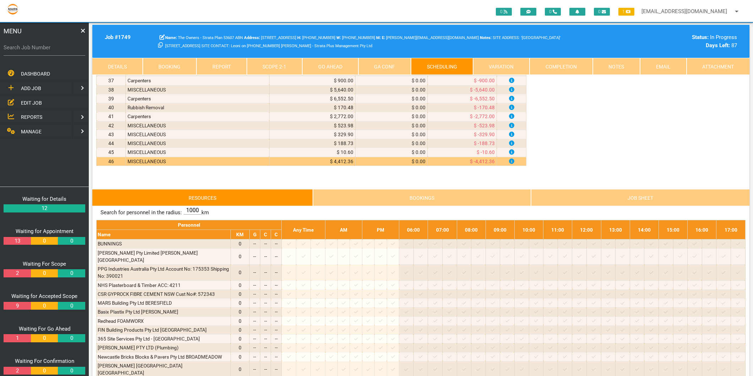
scroll to position [158, 0]
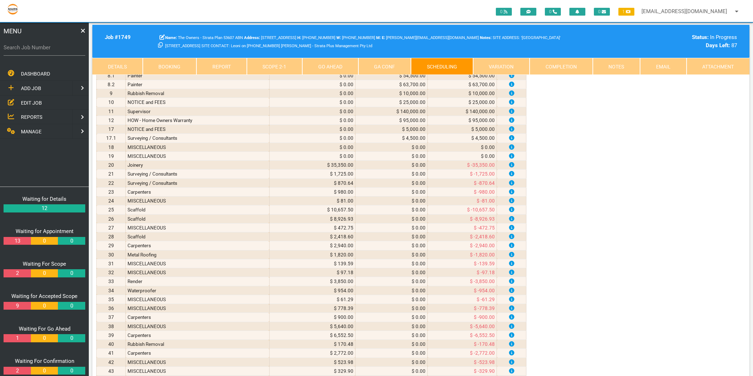
click at [292, 67] on link "Scope 2 - 1" at bounding box center [275, 66] width 56 height 17
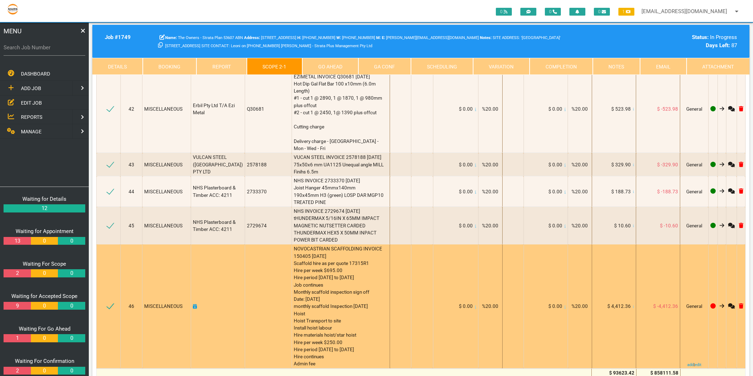
scroll to position [2052, 0]
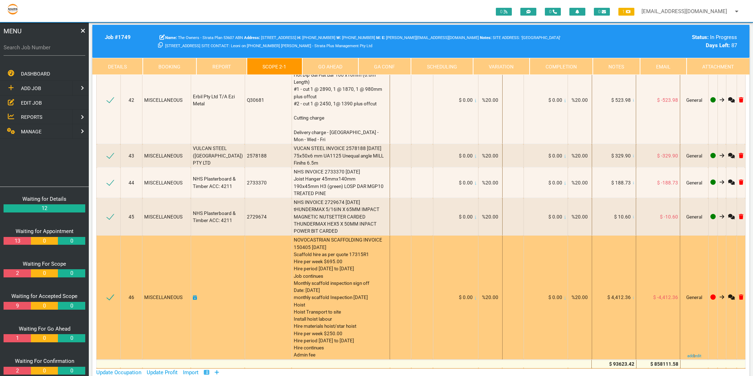
click at [176, 295] on span "MISCELLANEOUS" at bounding box center [163, 298] width 38 height 6
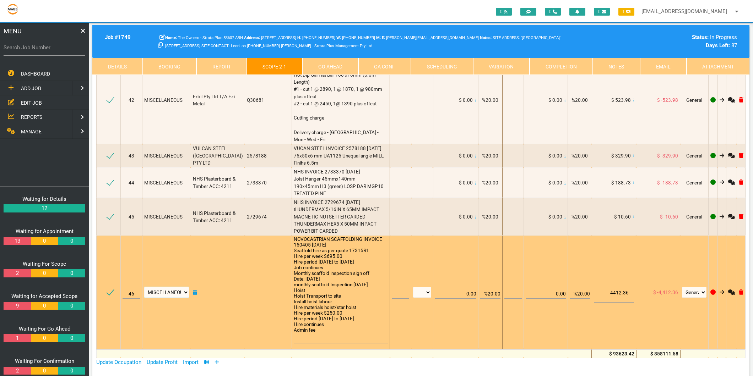
drag, startPoint x: 176, startPoint y: 213, endPoint x: 186, endPoint y: 208, distance: 11.8
click at [186, 287] on select "Air Conditioning Asbestos Removal Awnings Blinds Bricklayers Building Inspectio…" at bounding box center [166, 292] width 45 height 11
select select "Scaffold"
click at [146, 287] on select "Air Conditioning Asbestos Removal Awnings Blinds Bricklayers Building Inspectio…" at bounding box center [166, 292] width 45 height 11
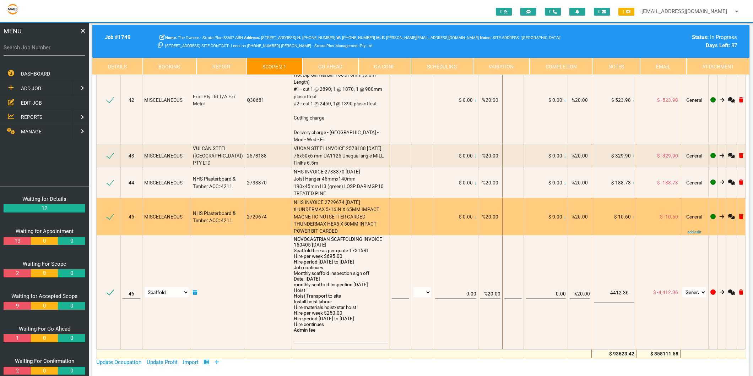
click at [170, 198] on td "MISCELLANEOUS" at bounding box center [166, 217] width 49 height 38
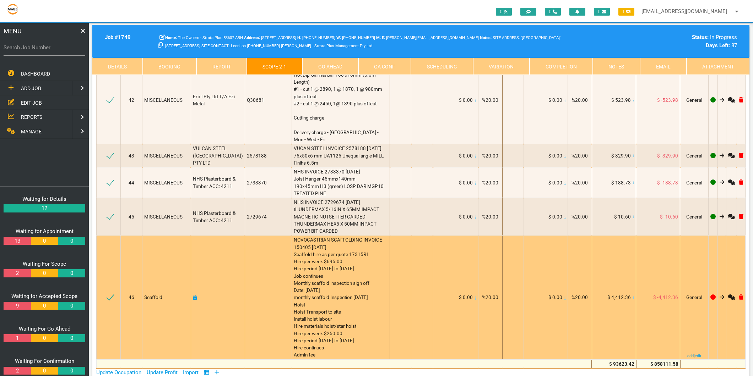
click at [197, 295] on icon at bounding box center [195, 297] width 4 height 5
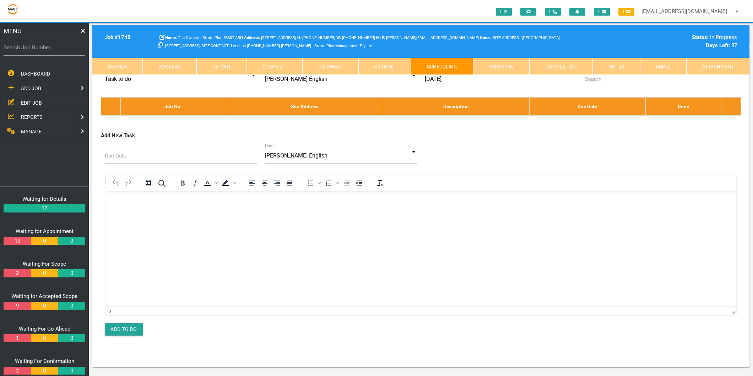
scroll to position [0, 0]
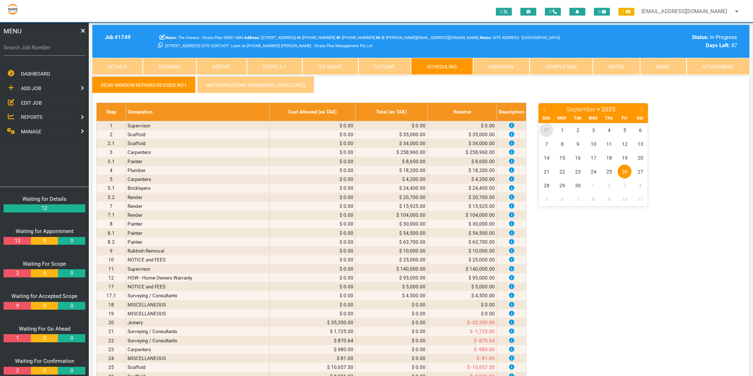
click at [548, 129] on span "31" at bounding box center [546, 130] width 14 height 14
select select "7"
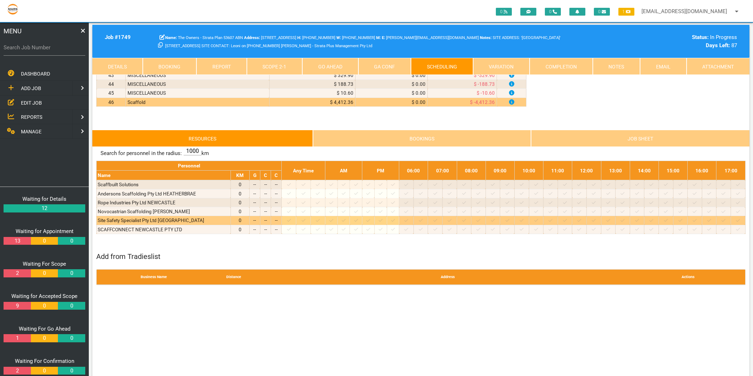
scroll to position [473, 0]
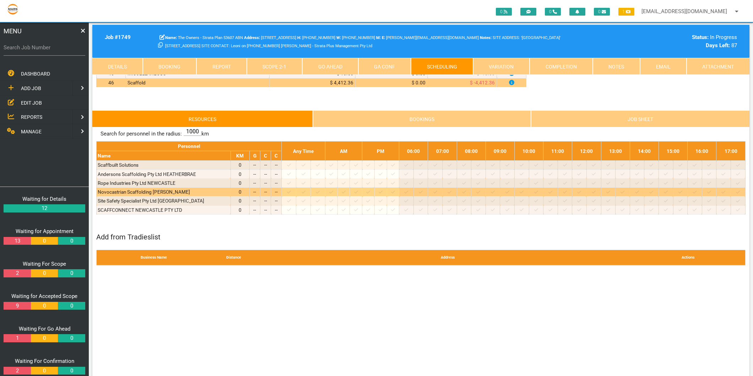
click at [291, 193] on icon at bounding box center [289, 192] width 4 height 5
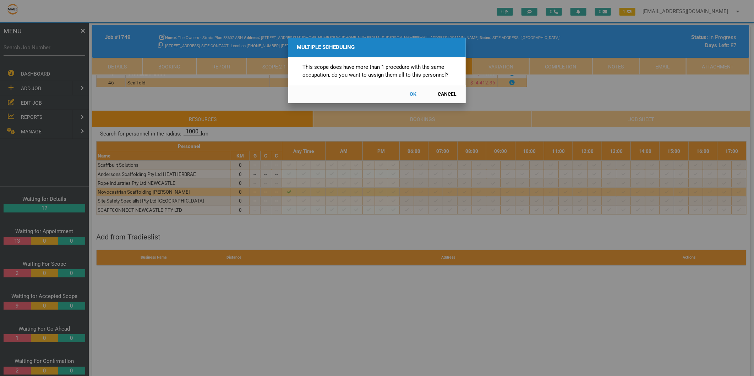
click at [447, 93] on button "Cancel" at bounding box center [447, 94] width 31 height 12
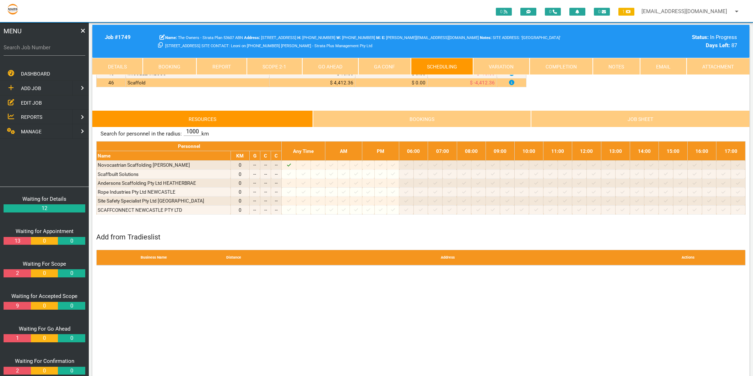
click at [287, 62] on link "Scope 2 - 1" at bounding box center [275, 66] width 56 height 17
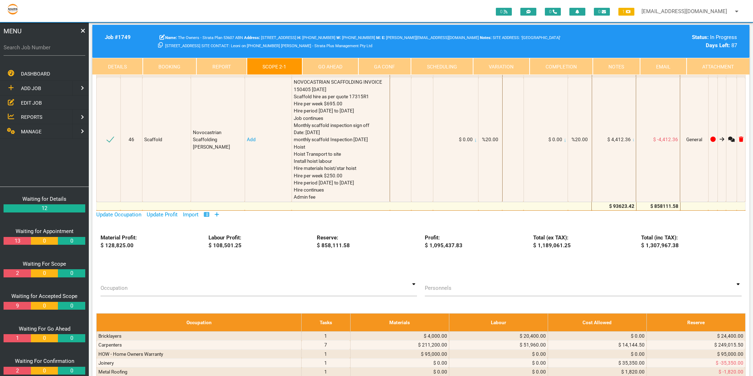
scroll to position [2091, 0]
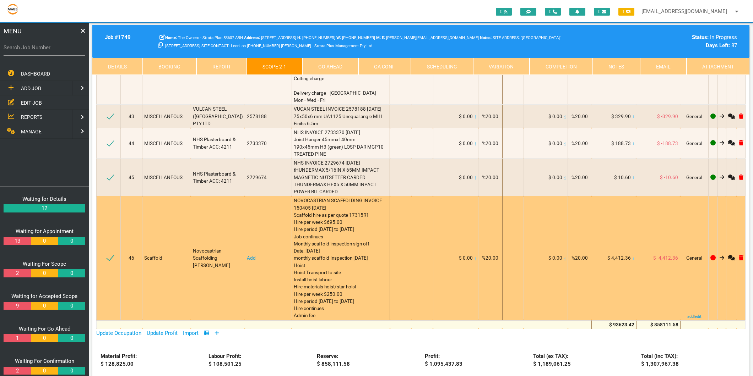
click at [249, 255] on link "Add" at bounding box center [251, 258] width 9 height 6
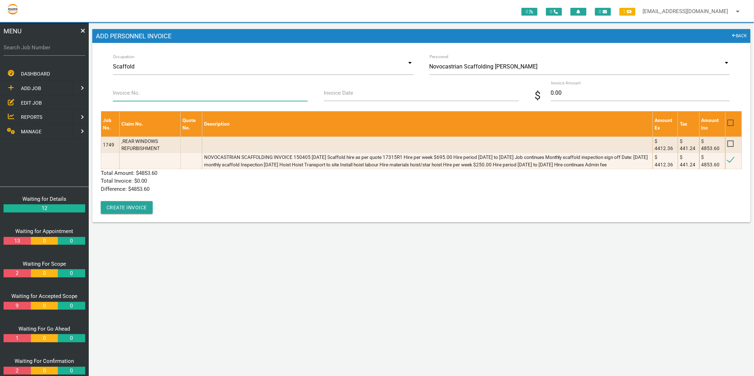
click at [174, 94] on input "Invoice No." at bounding box center [210, 93] width 195 height 16
click at [136, 93] on input "Invoice No." at bounding box center [210, 93] width 195 height 16
type input "150405"
click at [344, 93] on label "Invoice Date" at bounding box center [338, 93] width 29 height 8
click at [344, 93] on input "Invoice Date" at bounding box center [421, 93] width 195 height 16
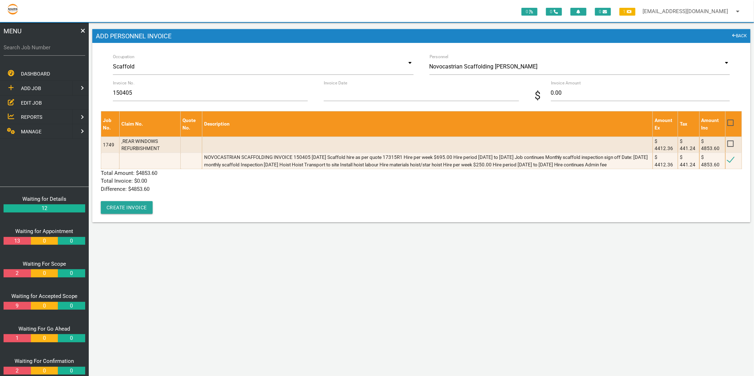
click at [344, 93] on input "Invoice Date" at bounding box center [421, 93] width 195 height 16
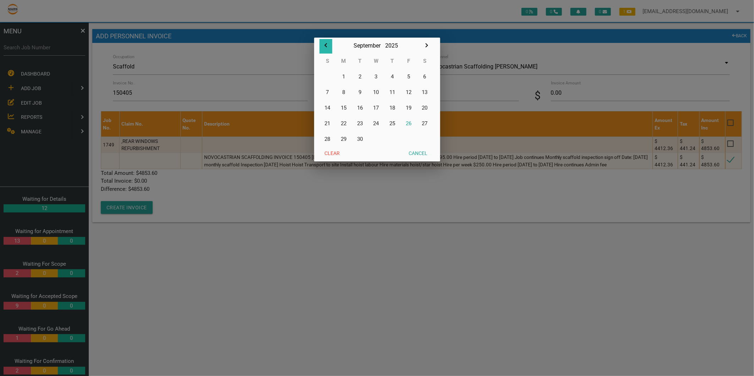
click at [327, 45] on icon "button" at bounding box center [326, 45] width 9 height 9
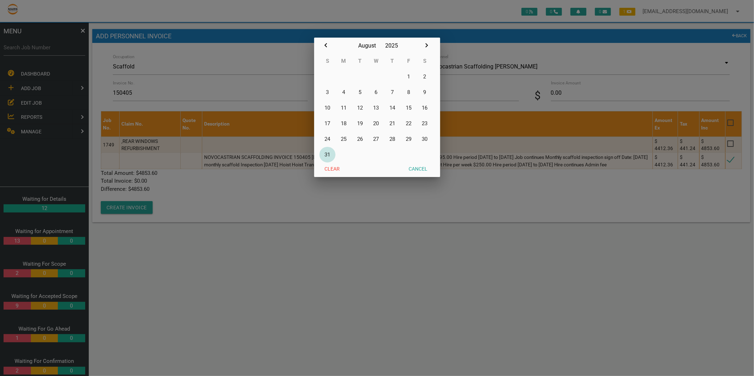
click at [328, 155] on button "31" at bounding box center [328, 155] width 16 height 16
type input "31/08/2025"
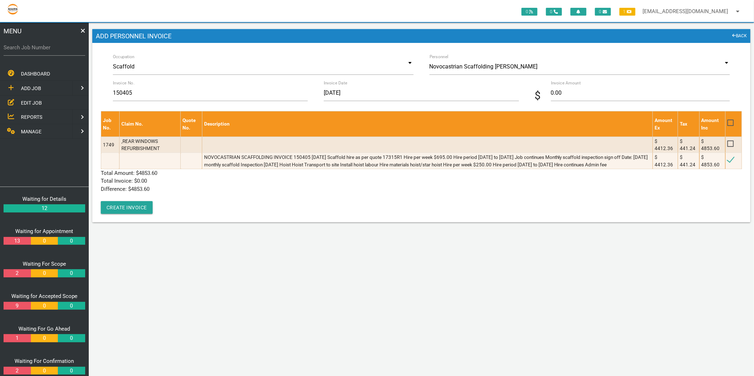
click at [550, 93] on span "$" at bounding box center [543, 96] width 16 height 16
click at [553, 93] on input "0.00" at bounding box center [640, 93] width 179 height 16
type input "4853.60"
click at [152, 199] on div "Job No. Claim No. Quote No. Description Amount Ex Tax Amount Inc 1749 ,REAR WIN…" at bounding box center [421, 162] width 641 height 103
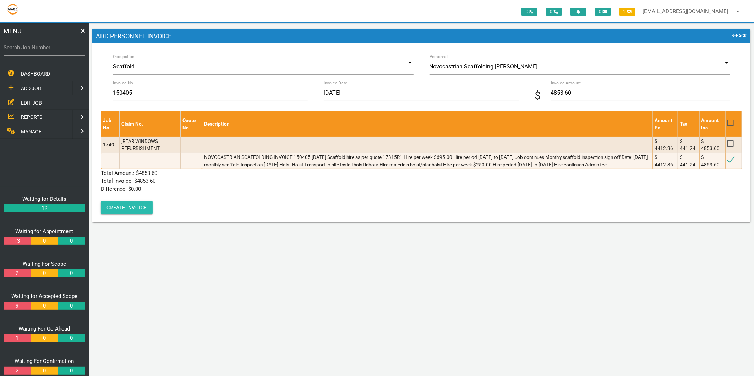
click at [143, 203] on button "Create Invoice" at bounding box center [127, 207] width 52 height 13
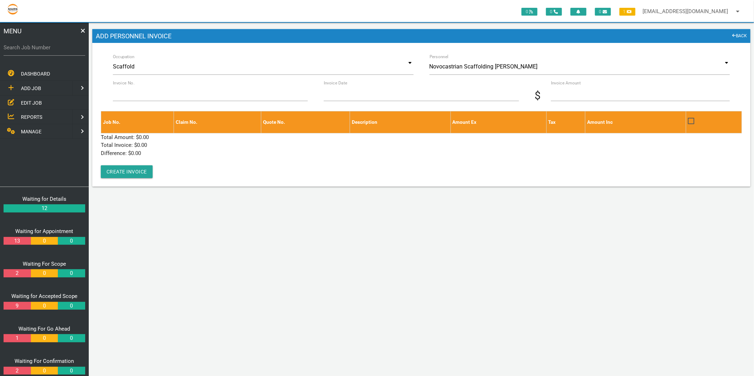
click at [29, 48] on label "Search Job Number" at bounding box center [45, 48] width 82 height 8
click at [29, 48] on input "Search Job Number" at bounding box center [45, 47] width 82 height 16
type input "1781"
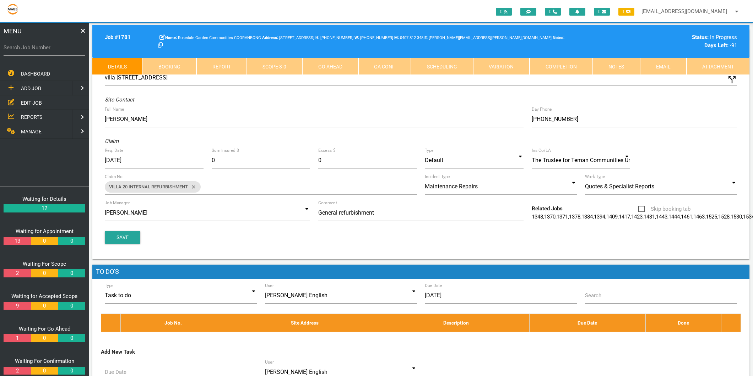
click at [268, 62] on link "Scope 3 - 0" at bounding box center [275, 66] width 56 height 17
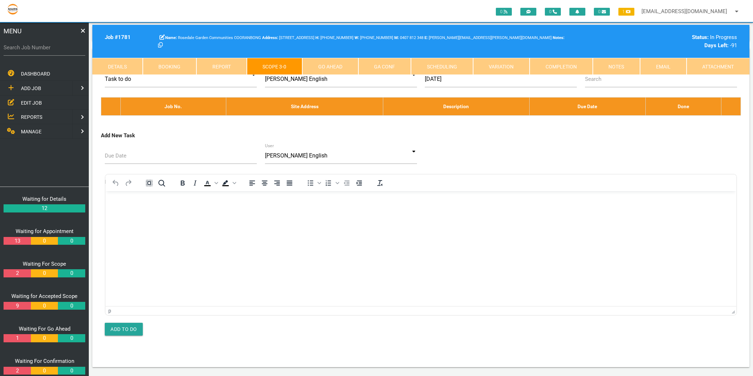
scroll to position [4103, 0]
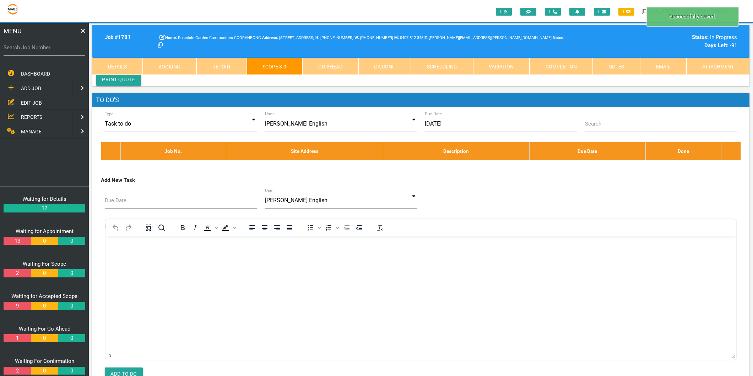
type textarea "HEIDELBERG MATERIALS AUSTRALIA PTY LTD INVOICE 76001411"
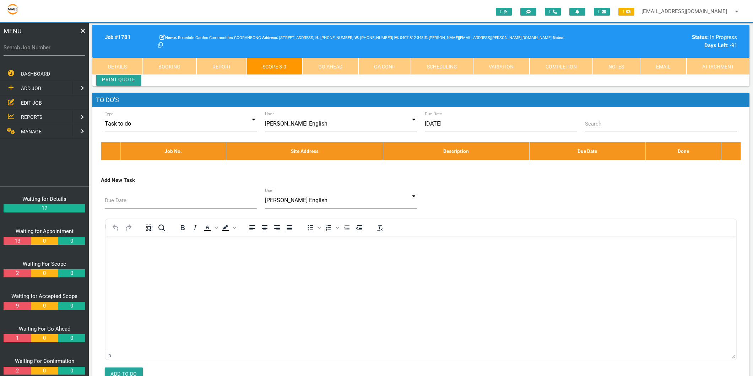
type textarea "HEIDELBERG MATERIALS AUSTRALIA PTY LTD INVOICE 76001411 29.8.2025 PMP/32/10/80/…"
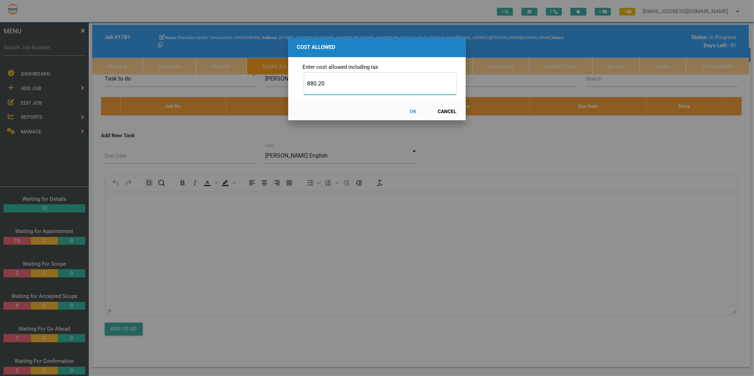
type input "880.20"
click at [412, 111] on button "OK" at bounding box center [413, 111] width 31 height 12
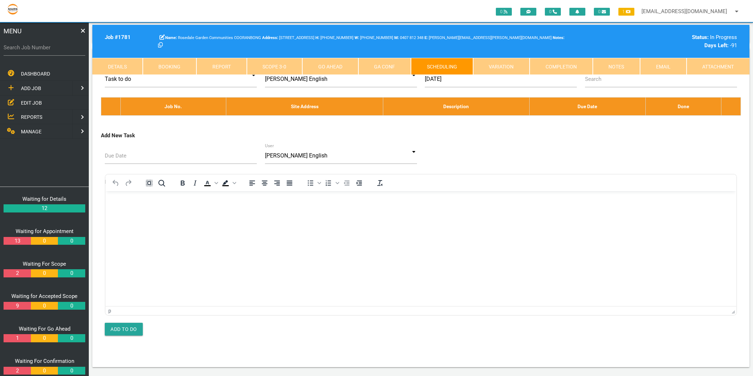
scroll to position [0, 0]
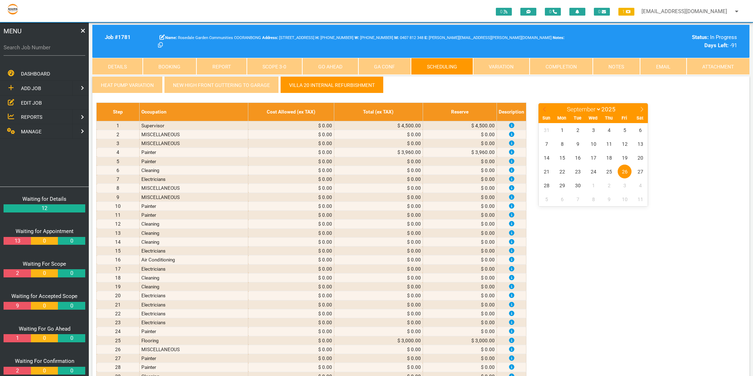
click at [545, 109] on icon at bounding box center [544, 109] width 5 height 5
select select "7"
click at [623, 186] on span "29" at bounding box center [625, 186] width 14 height 14
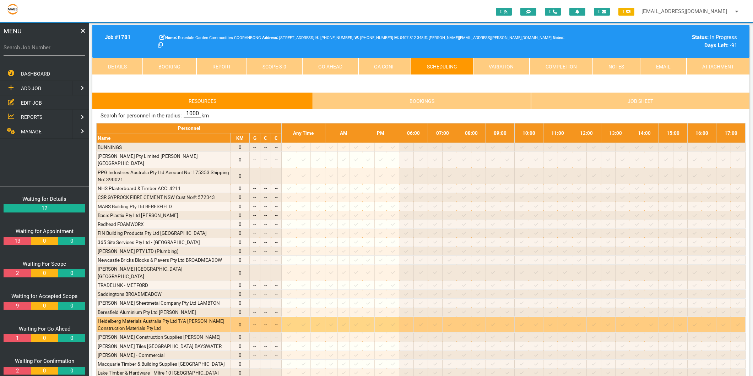
scroll to position [1736, 0]
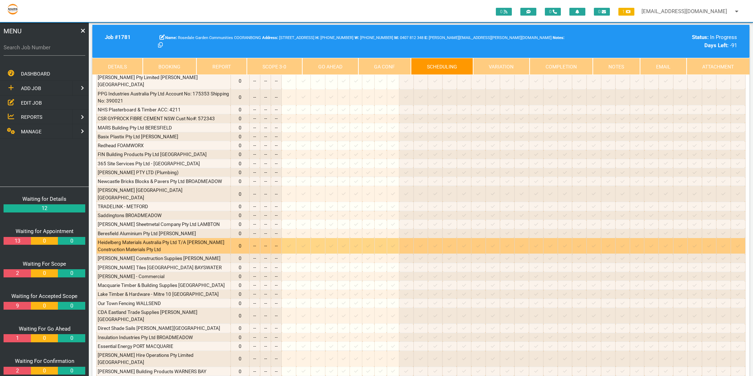
click at [291, 244] on icon at bounding box center [289, 246] width 4 height 5
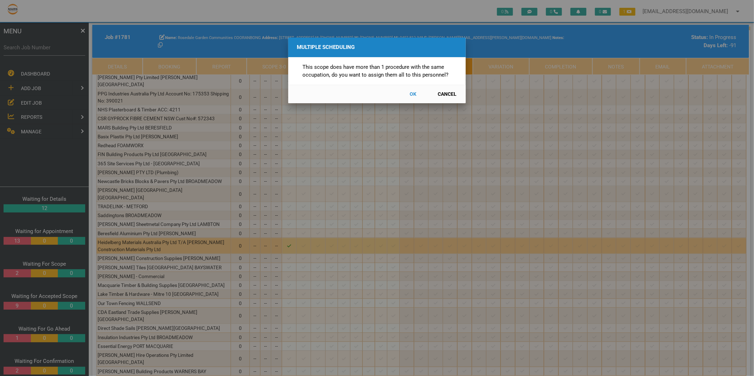
click at [440, 95] on button "Cancel" at bounding box center [447, 94] width 31 height 12
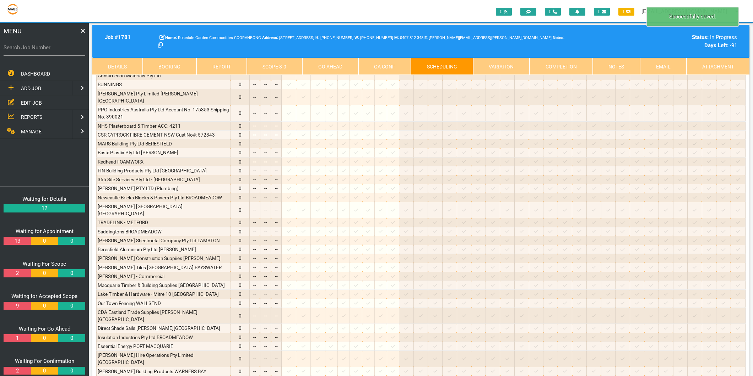
scroll to position [1618, 0]
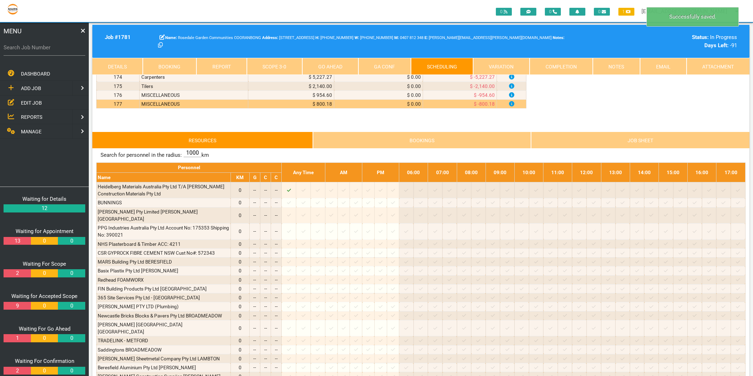
click at [276, 65] on link "Scope 3 - 0" at bounding box center [275, 66] width 56 height 17
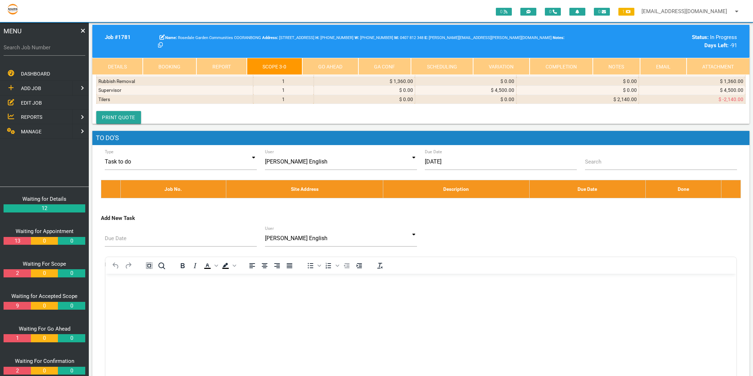
scroll to position [4064, 0]
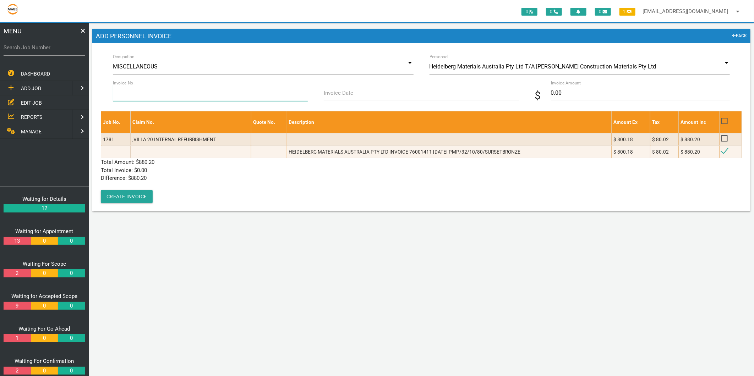
click at [158, 97] on input "Invoice No." at bounding box center [210, 93] width 195 height 16
type input "76001411"
click at [349, 91] on label "Invoice Date" at bounding box center [338, 93] width 29 height 8
click at [349, 91] on input "Invoice Date" at bounding box center [421, 93] width 195 height 16
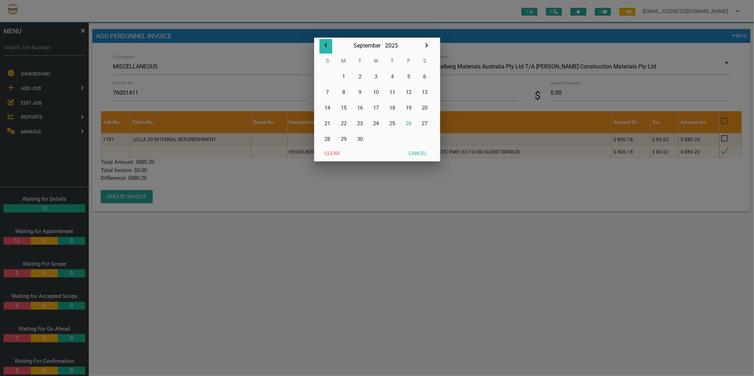
click at [324, 43] on icon "button" at bounding box center [326, 45] width 9 height 9
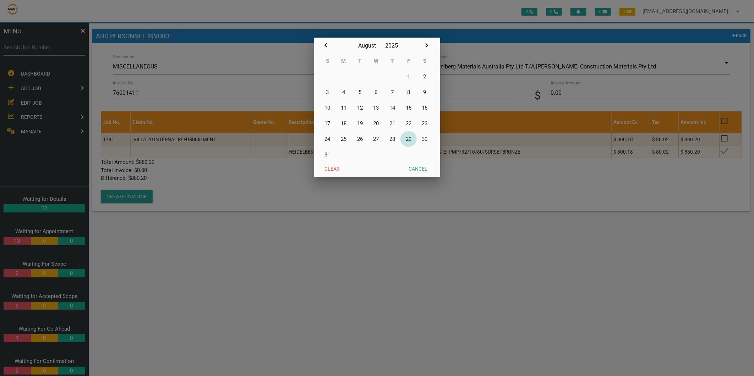
click at [408, 137] on button "29" at bounding box center [409, 139] width 16 height 16
type input "29/08/2025"
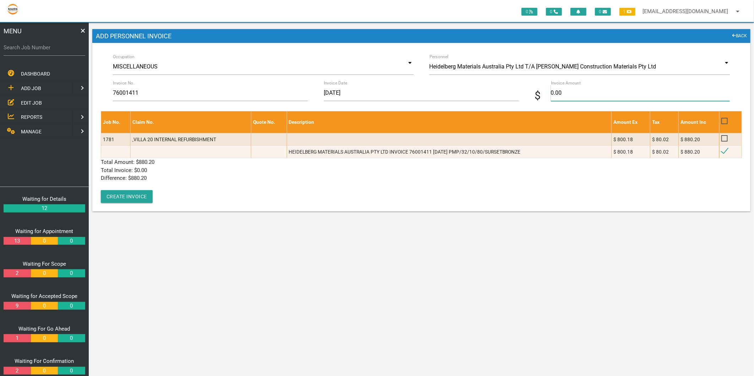
click at [560, 94] on input "0.00" at bounding box center [640, 93] width 179 height 16
click at [739, 34] on link "BACK" at bounding box center [740, 36] width 15 height 7
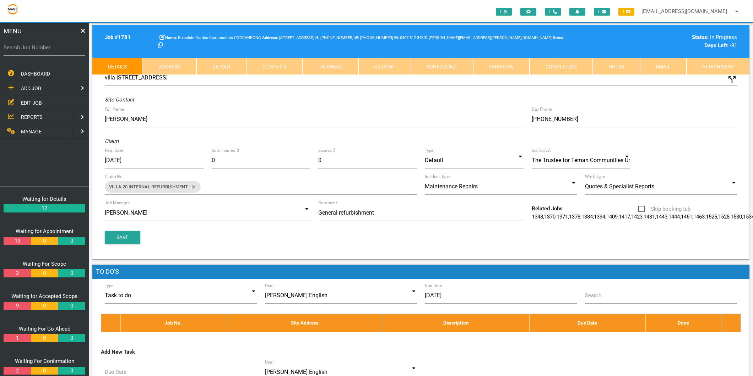
click at [277, 65] on link "Scope 3 - 0" at bounding box center [275, 66] width 56 height 17
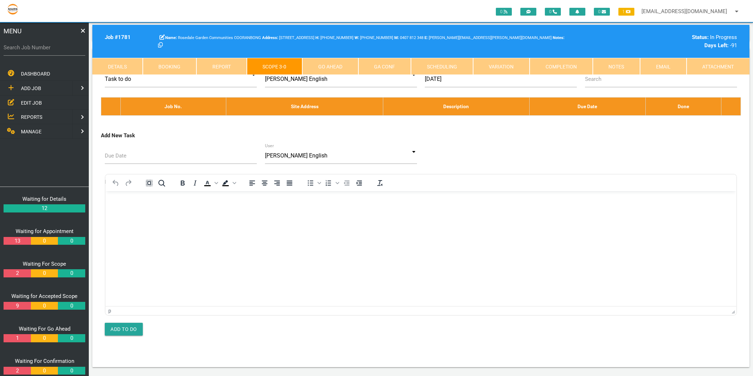
scroll to position [4025, 0]
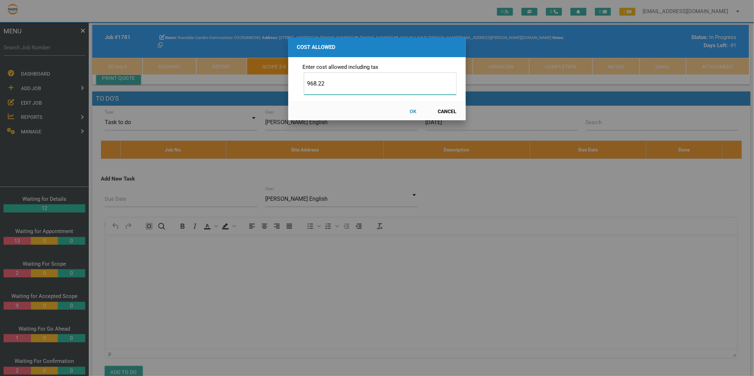
type input "968.22"
click at [415, 113] on button "OK" at bounding box center [413, 111] width 31 height 12
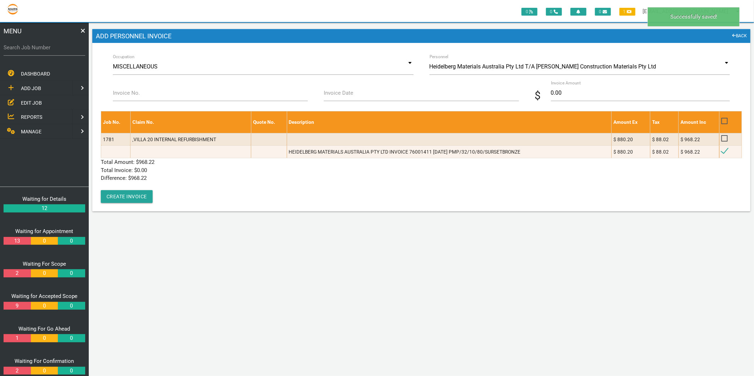
click at [156, 82] on div "Occupation MISCELLANEOUS Accommodation Air Conditioning Appliance Installation …" at bounding box center [263, 72] width 317 height 26
click at [154, 86] on input "Invoice No." at bounding box center [210, 93] width 195 height 16
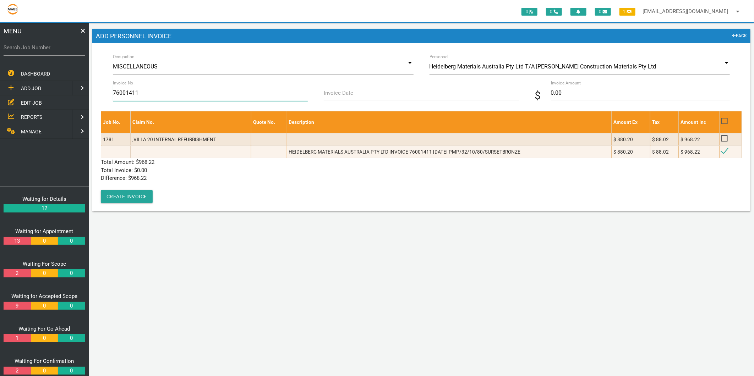
type input "76001411"
click at [337, 97] on label "Invoice Date" at bounding box center [338, 93] width 29 height 8
click at [337, 97] on input "Invoice Date" at bounding box center [421, 93] width 195 height 16
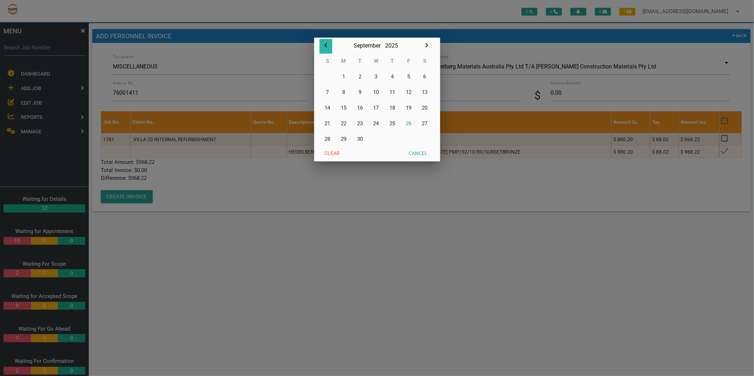
click at [327, 45] on icon "button" at bounding box center [326, 45] width 9 height 9
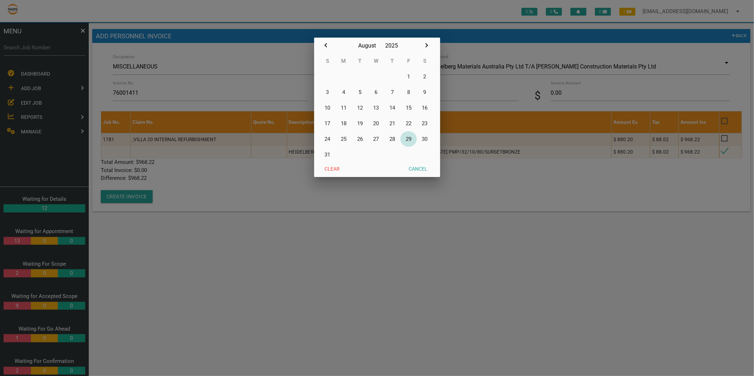
click at [411, 140] on button "29" at bounding box center [409, 139] width 16 height 16
type input "29/08/2025"
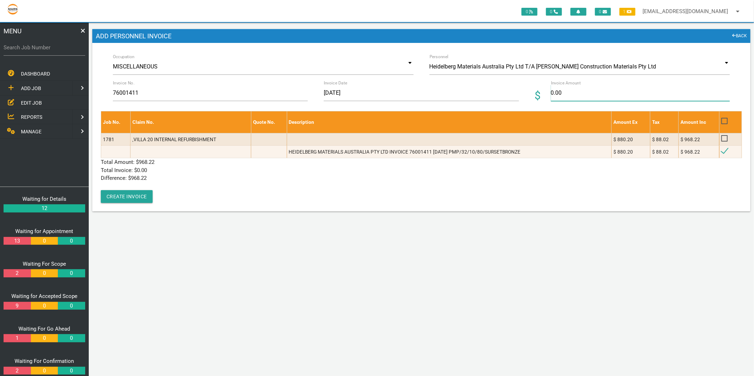
click at [558, 90] on input "0.00" at bounding box center [640, 93] width 179 height 16
type input "968.22"
click at [327, 167] on p "Total Invoice: $ 0.00" at bounding box center [421, 171] width 641 height 8
click at [135, 190] on button "Create Invoice" at bounding box center [127, 196] width 52 height 13
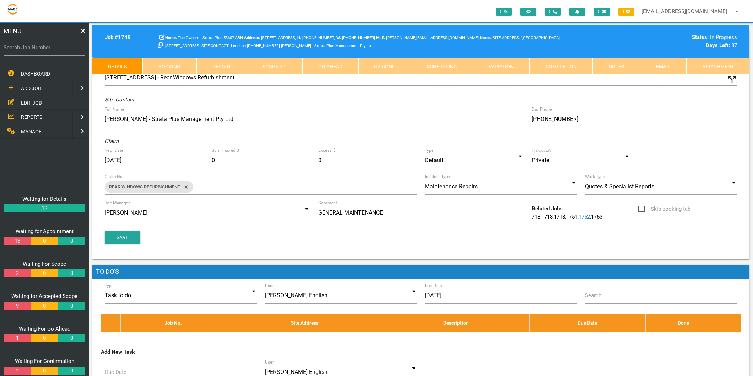
click at [33, 130] on span "MANAGE" at bounding box center [31, 132] width 21 height 6
click at [43, 87] on span "PERSONNEL" at bounding box center [35, 88] width 28 height 6
click at [44, 102] on span "EDIT PERSONNEL" at bounding box center [41, 103] width 40 height 6
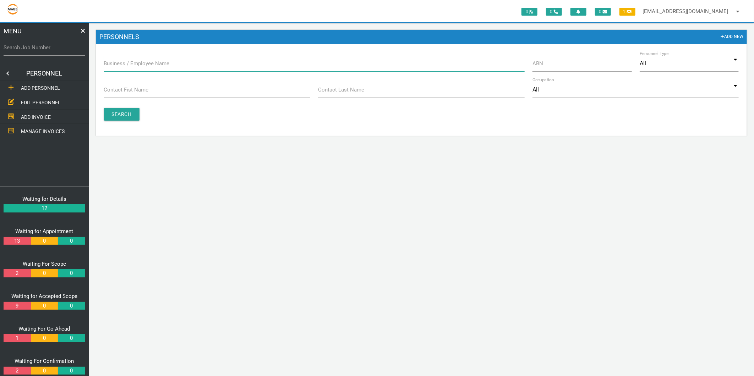
click at [137, 71] on input "Business / Employee Name" at bounding box center [314, 63] width 421 height 16
type input "novocastrian scaffold"
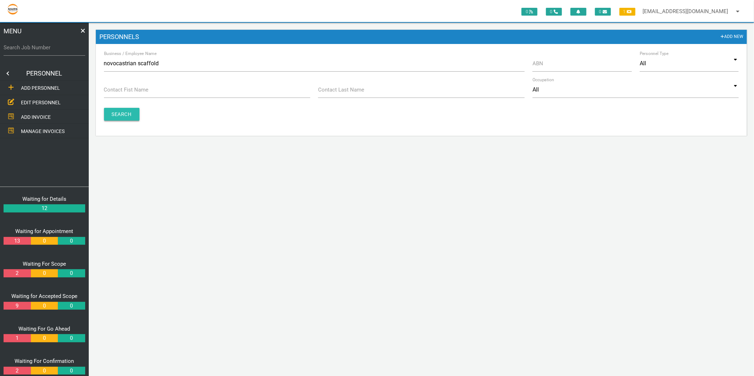
click at [131, 113] on input "Search" at bounding box center [122, 114] width 36 height 13
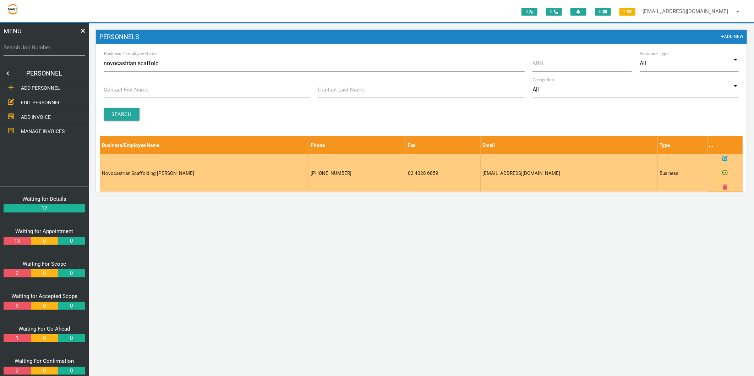
click at [722, 157] on td at bounding box center [725, 172] width 35 height 37
click at [723, 158] on icon at bounding box center [725, 158] width 5 height 5
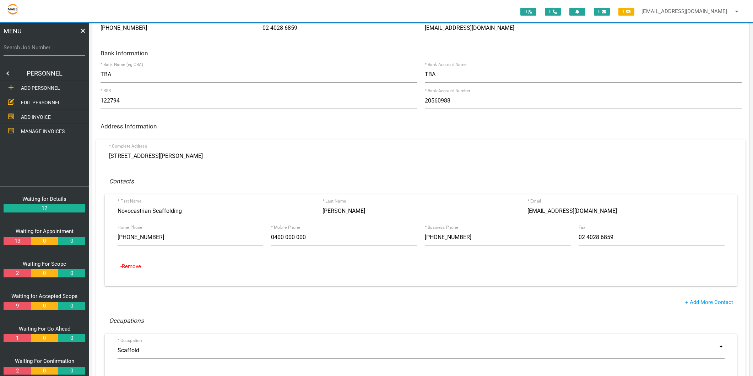
scroll to position [158, 0]
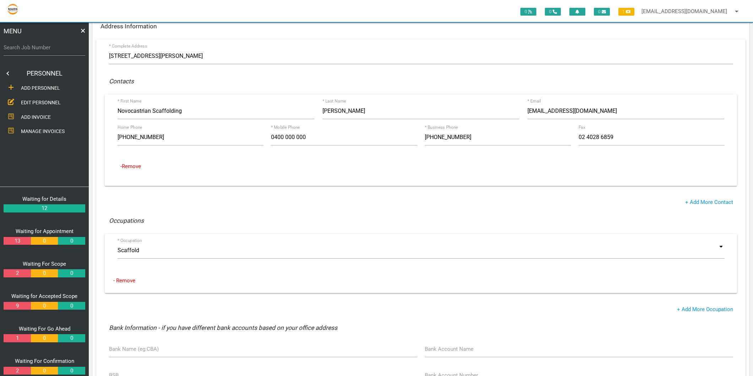
click at [40, 100] on span "EDIT PERSONNEL" at bounding box center [41, 103] width 40 height 6
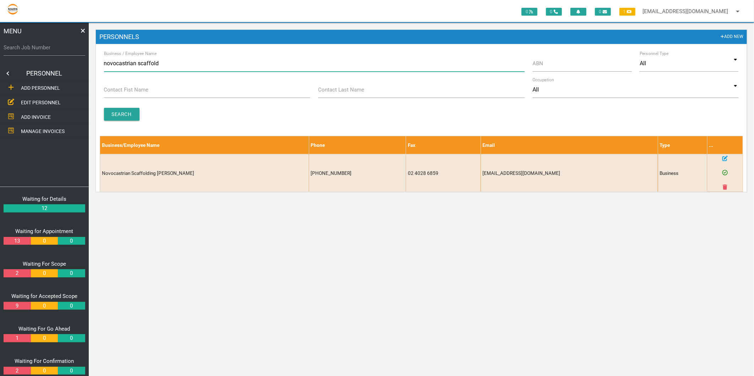
click at [129, 65] on input "novocastrian scaffold" at bounding box center [314, 63] width 421 height 16
click at [130, 65] on input "novocastrian scaffold" at bounding box center [314, 63] width 421 height 16
type input "hei"
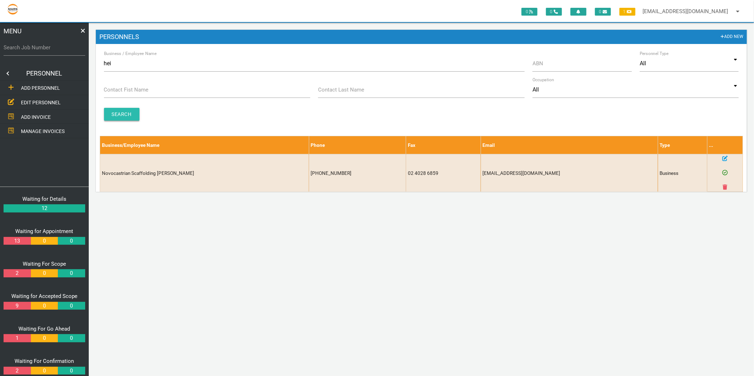
click at [132, 118] on input "Search" at bounding box center [122, 114] width 36 height 13
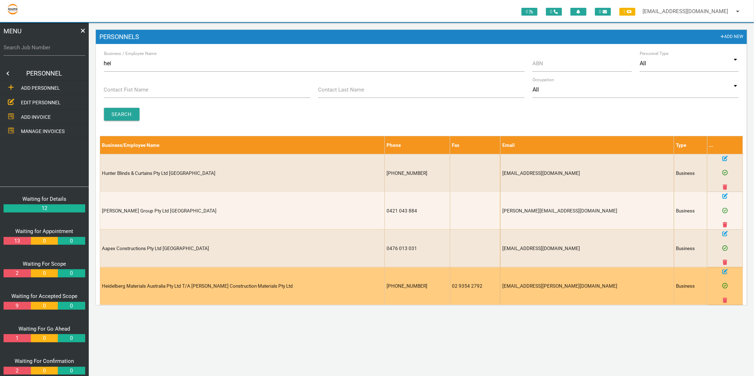
click at [726, 272] on icon at bounding box center [725, 271] width 5 height 5
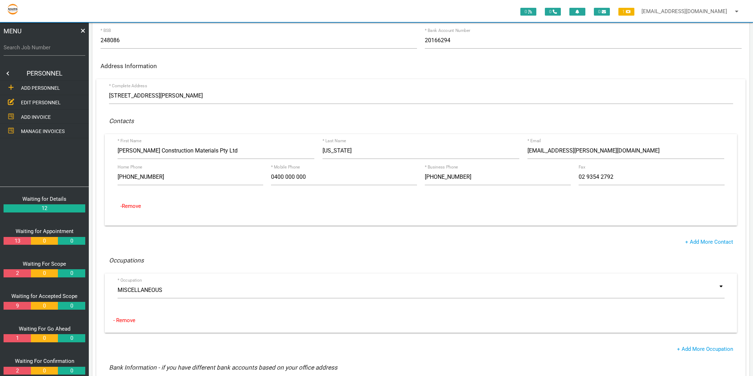
scroll to position [118, 0]
